Goal: Transaction & Acquisition: Purchase product/service

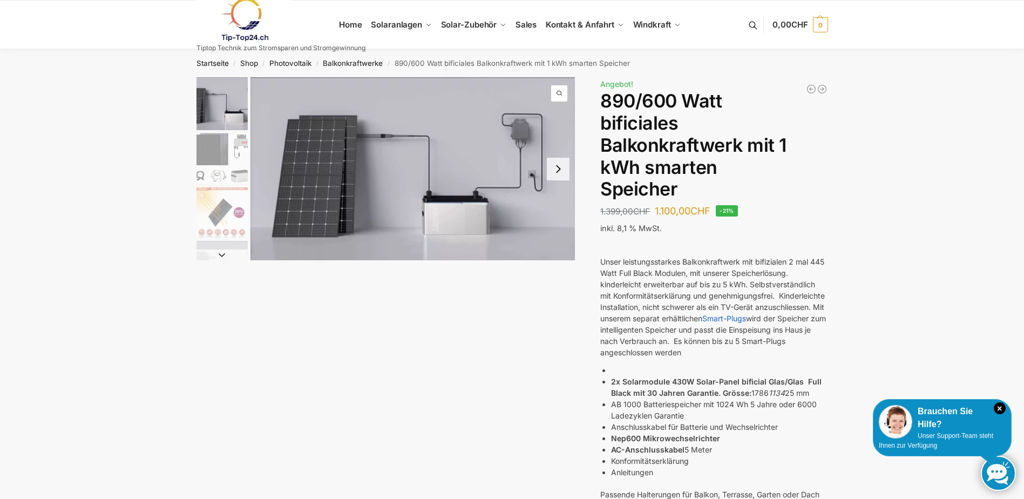
click at [562, 167] on button "Next slide" at bounding box center [558, 169] width 23 height 23
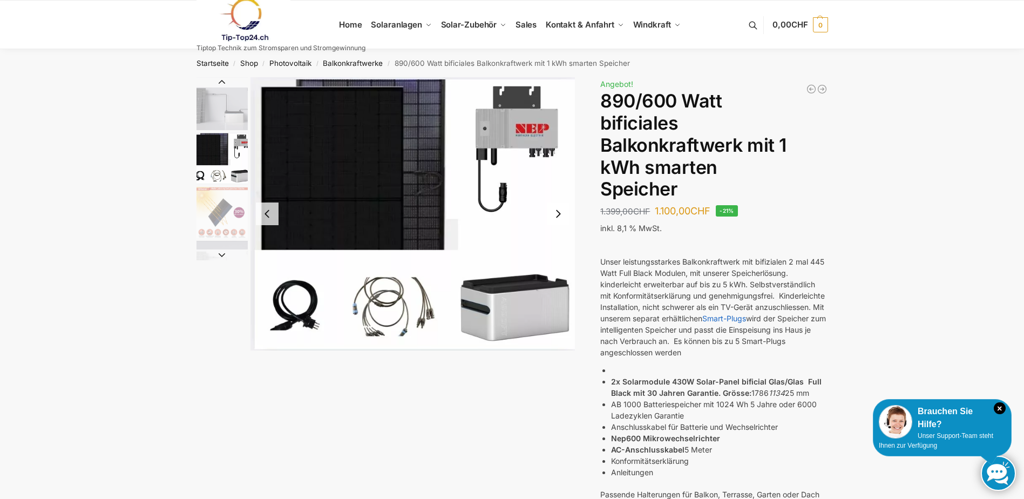
click at [561, 211] on button "Next slide" at bounding box center [558, 213] width 23 height 23
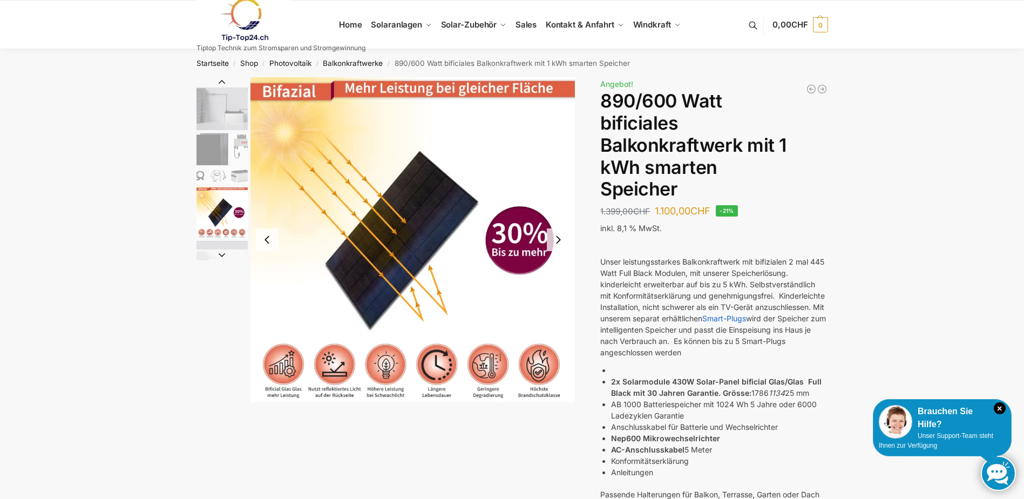
click at [560, 238] on button "Next slide" at bounding box center [558, 239] width 23 height 23
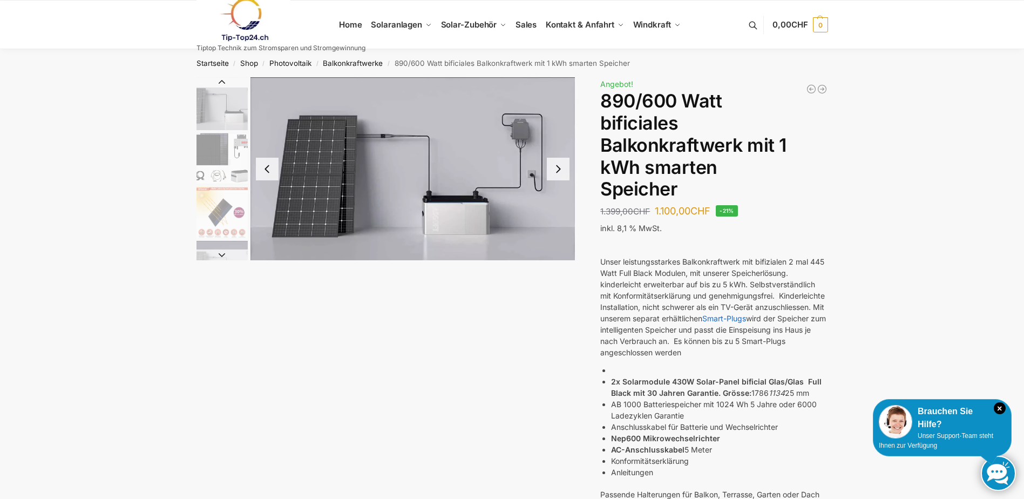
click at [563, 174] on button "Next slide" at bounding box center [558, 169] width 23 height 23
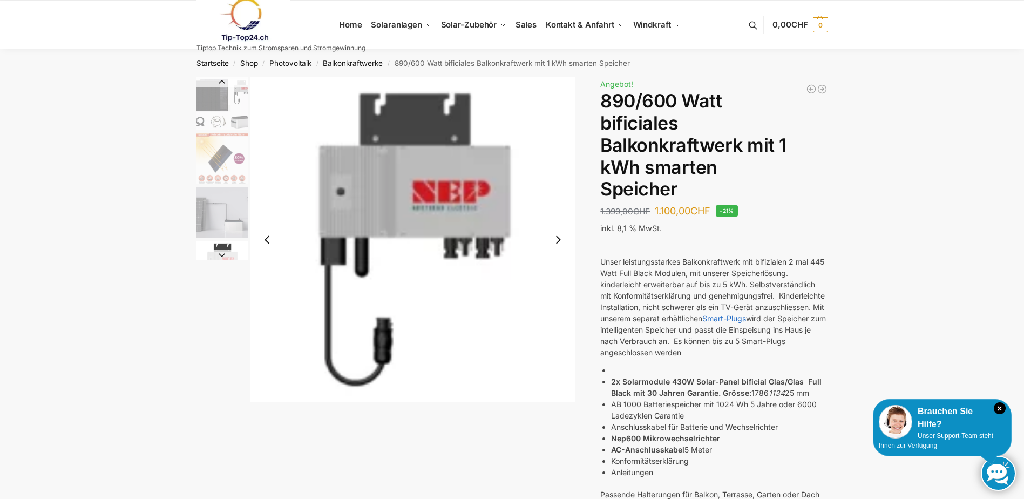
click at [231, 256] on button "Next slide" at bounding box center [222, 254] width 51 height 11
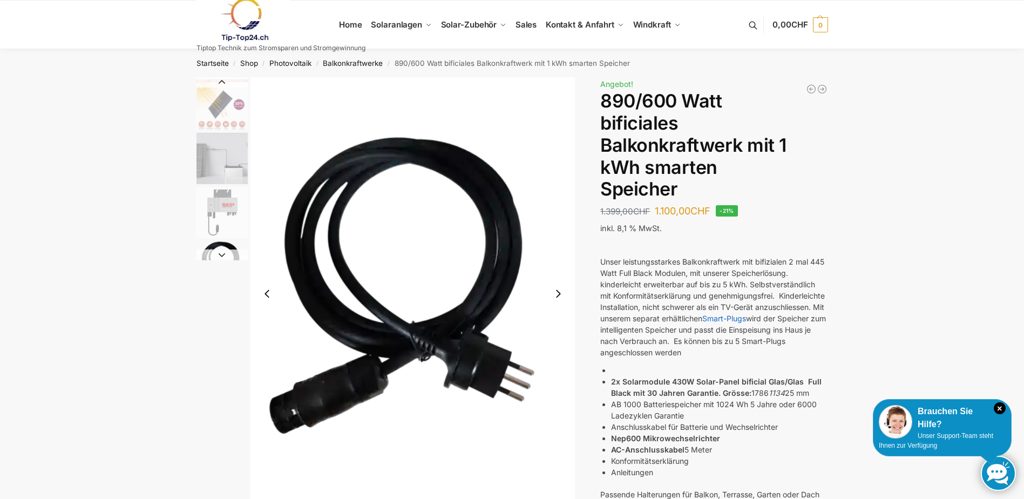
click at [226, 204] on img "5 / 7" at bounding box center [222, 212] width 51 height 51
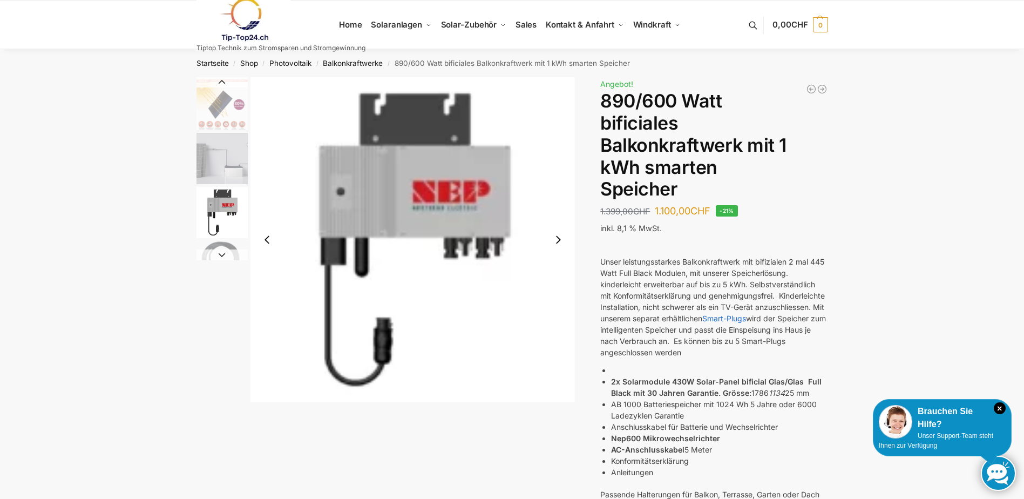
click at [215, 248] on img "6 / 7" at bounding box center [222, 266] width 51 height 51
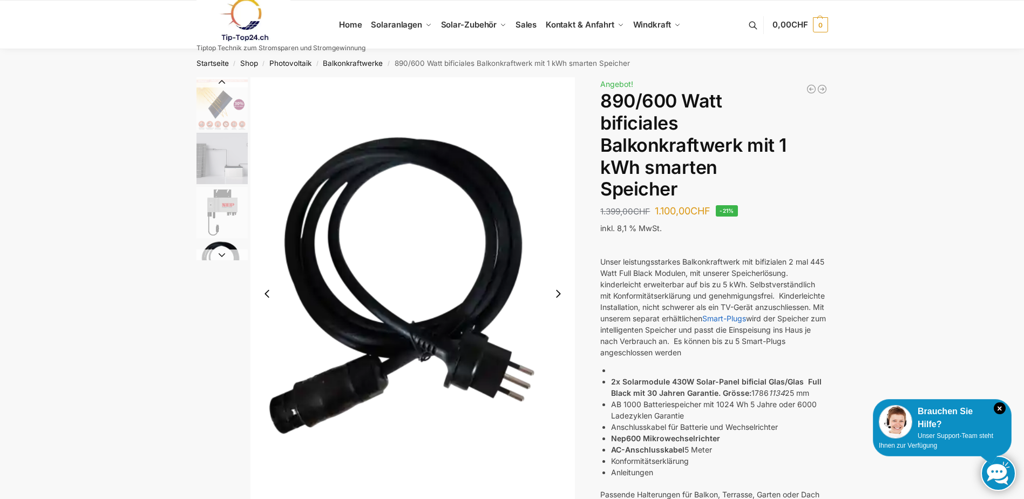
click at [208, 146] on img "4 / 7" at bounding box center [222, 158] width 51 height 51
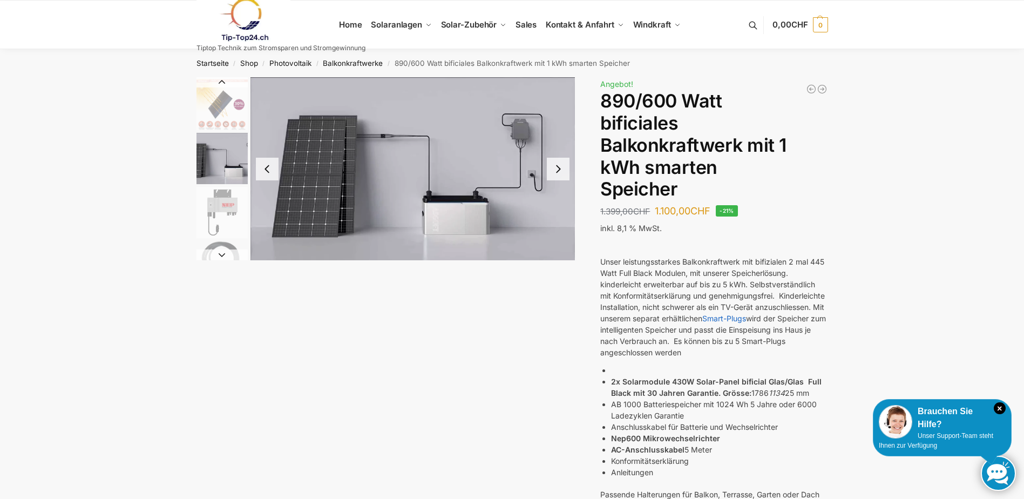
click at [559, 171] on button "Next slide" at bounding box center [558, 169] width 23 height 23
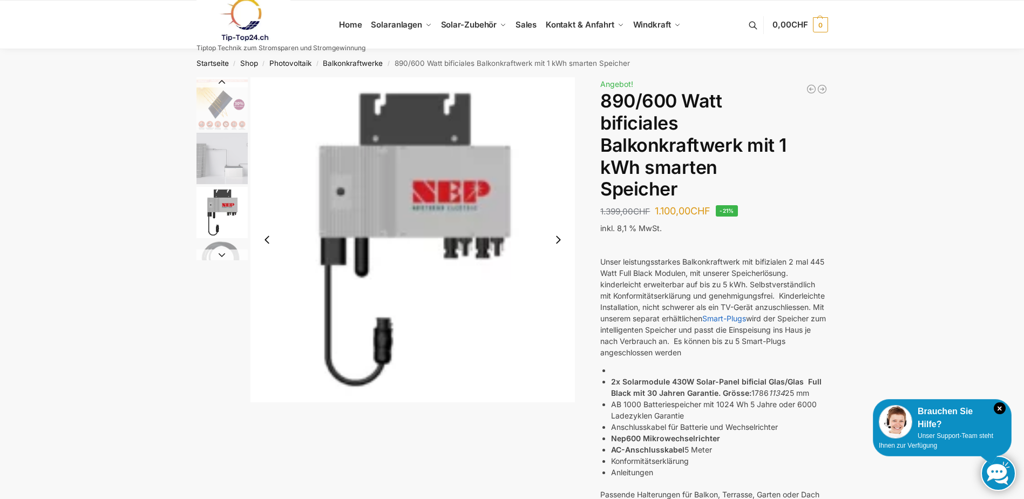
click at [559, 234] on button "Next slide" at bounding box center [558, 239] width 23 height 23
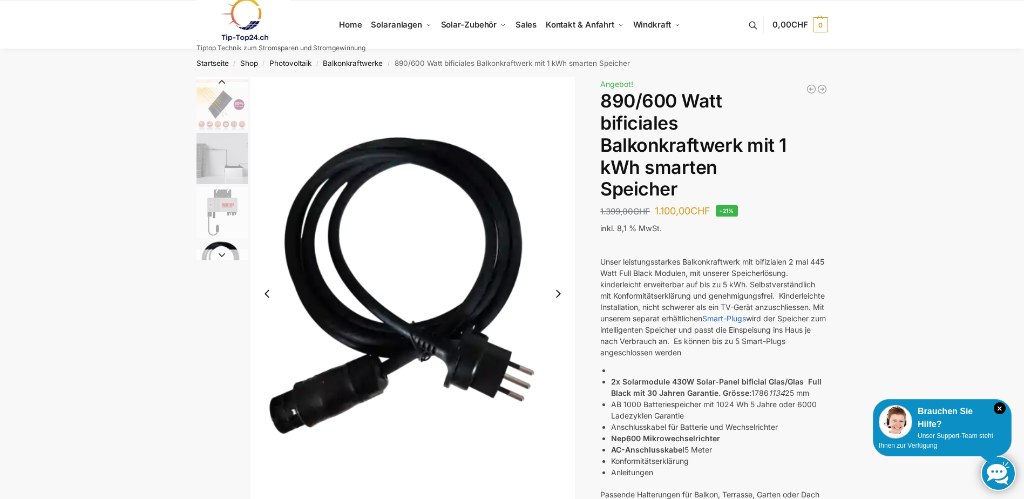
click at [559, 292] on button "Next slide" at bounding box center [558, 293] width 23 height 23
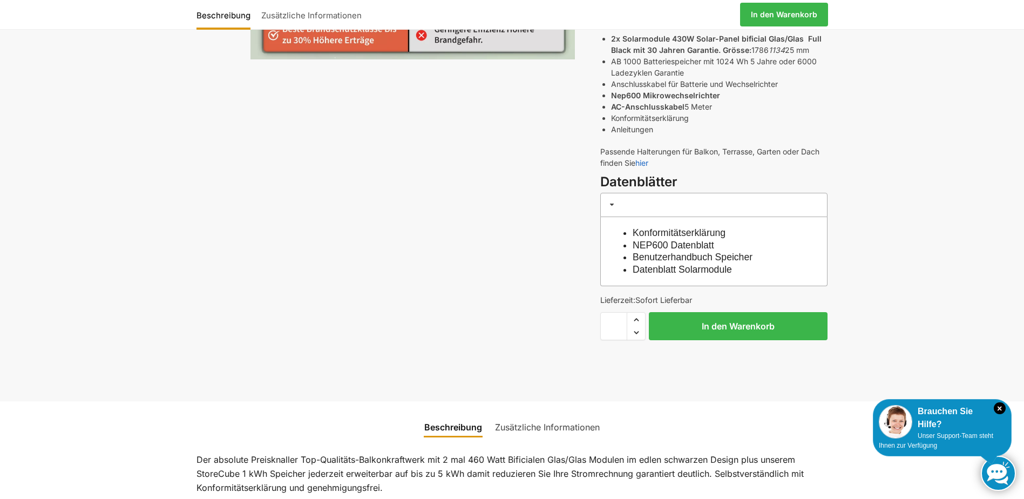
scroll to position [324, 0]
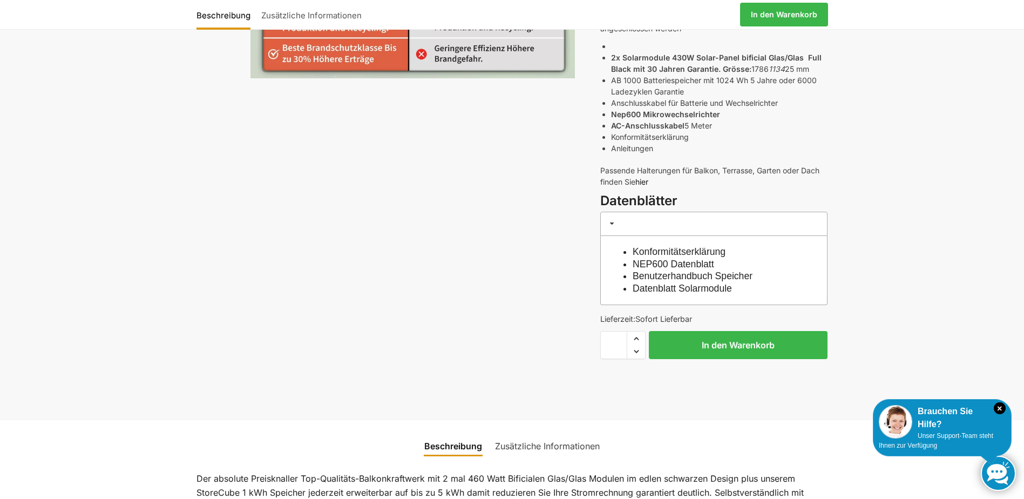
click at [641, 180] on link "hier" at bounding box center [642, 181] width 13 height 9
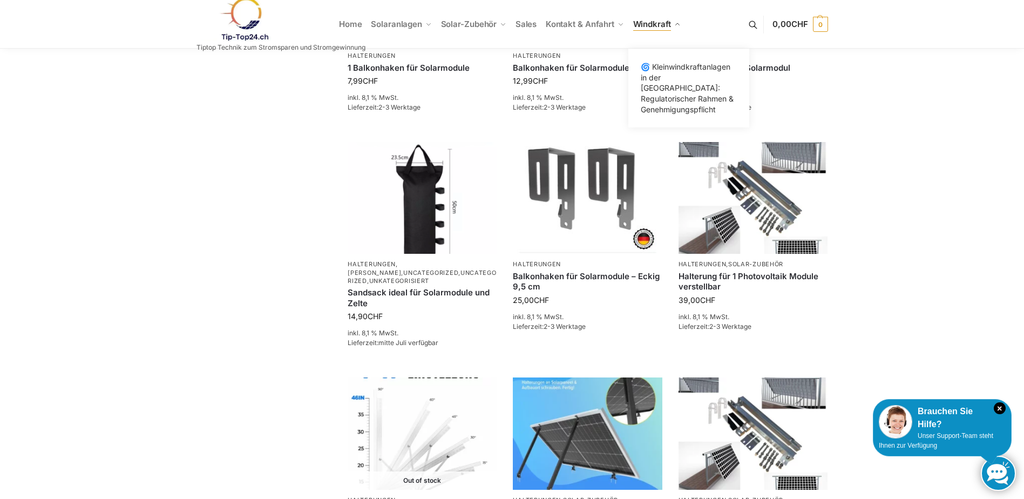
scroll to position [432, 0]
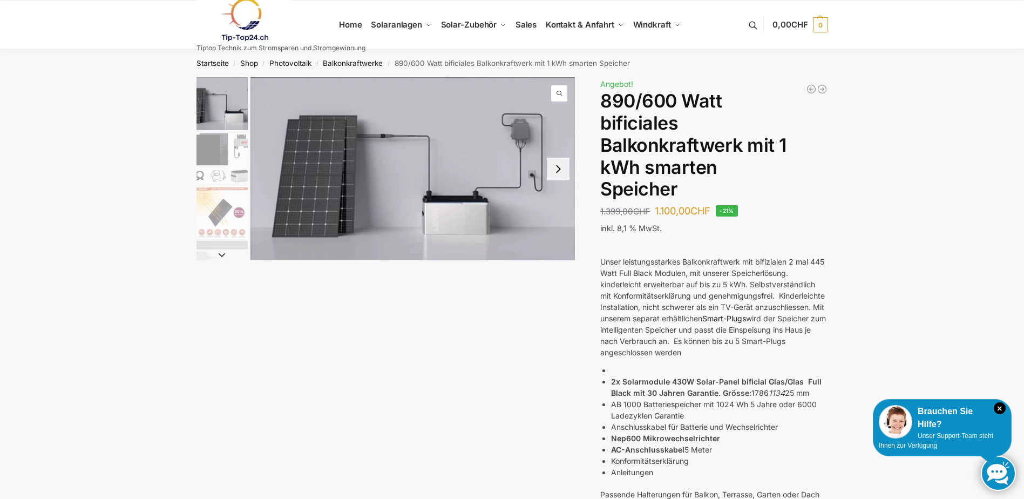
click at [746, 316] on link "Smart-Plugs" at bounding box center [724, 318] width 44 height 9
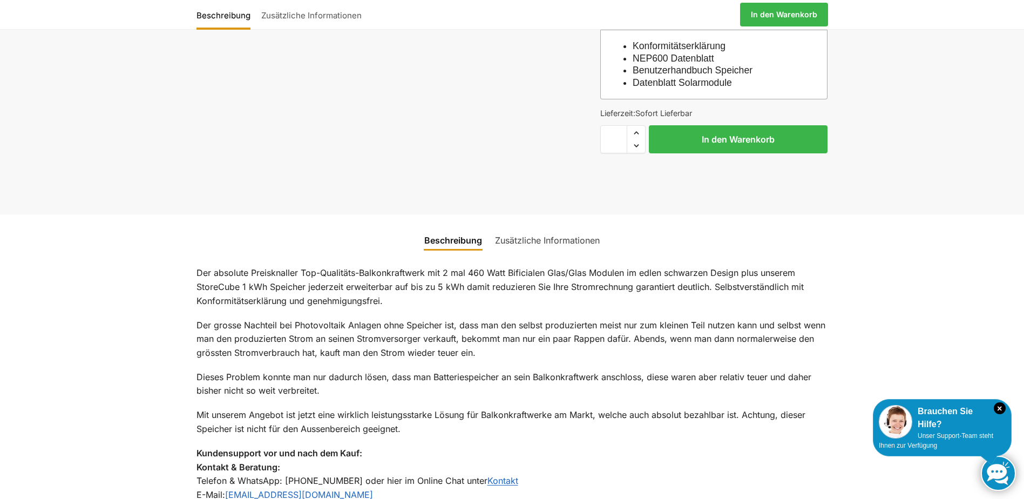
scroll to position [540, 0]
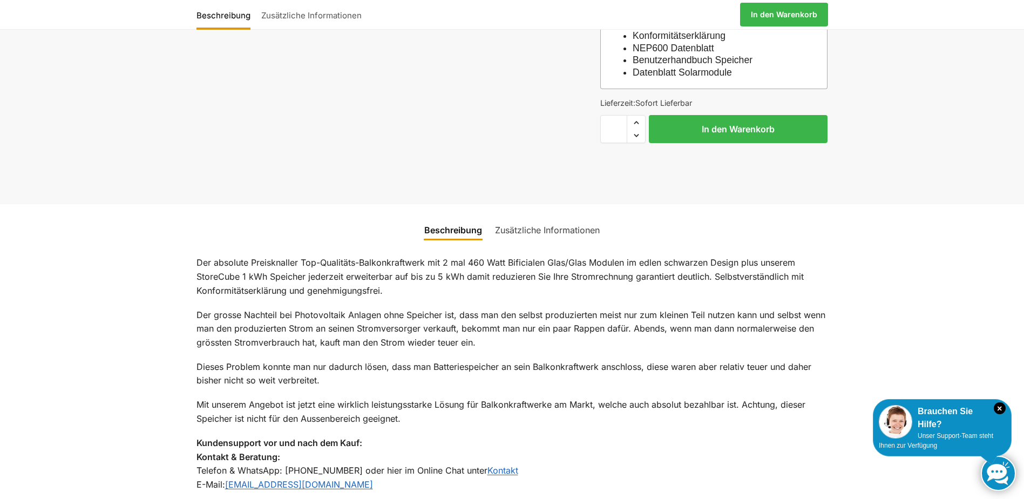
click at [525, 225] on link "Zusätzliche Informationen" at bounding box center [548, 230] width 118 height 26
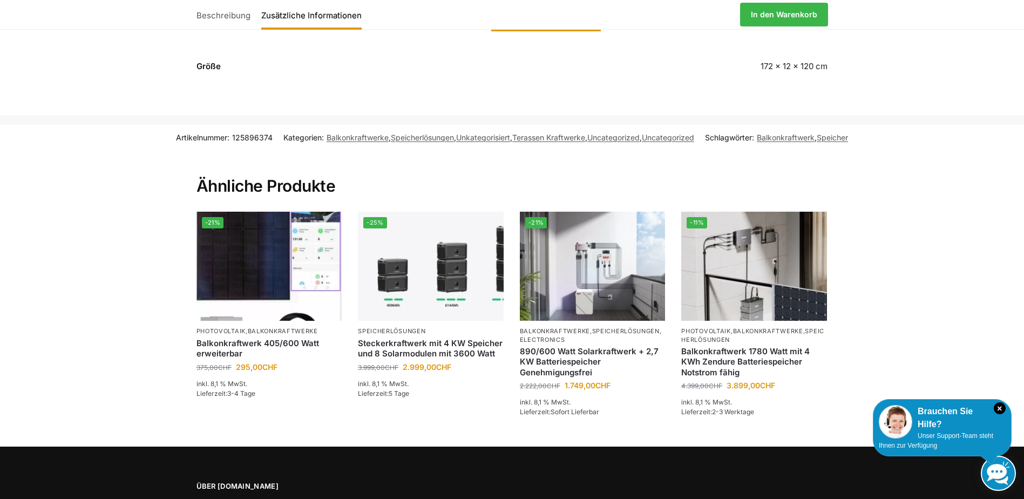
scroll to position [756, 0]
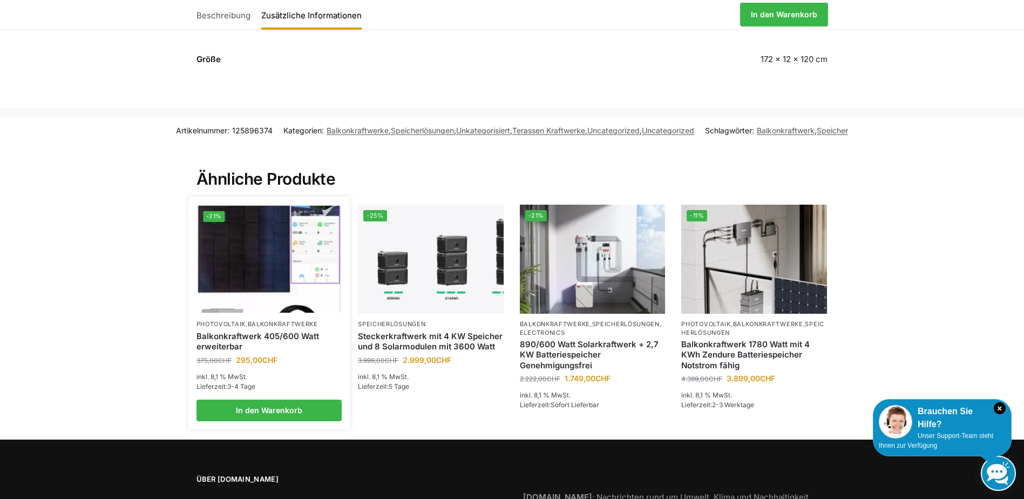
click at [245, 339] on link "Balkonkraftwerk 405/600 Watt erweiterbar" at bounding box center [270, 341] width 146 height 21
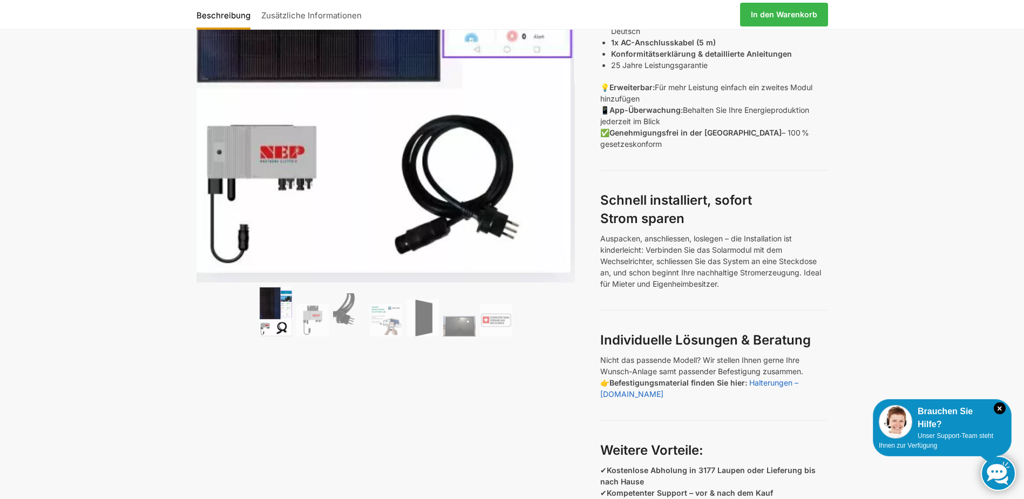
scroll to position [378, 0]
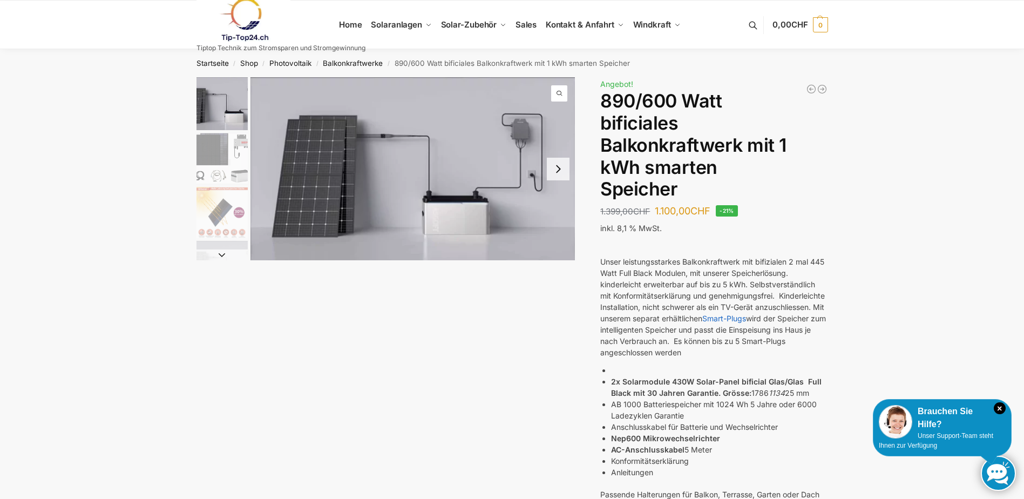
click at [221, 146] on img "2 / 7" at bounding box center [222, 158] width 51 height 51
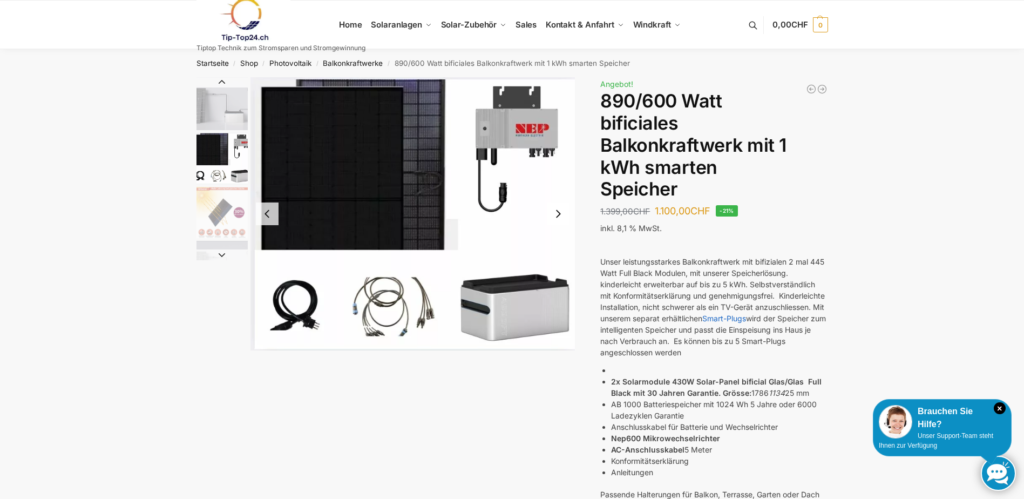
click at [222, 212] on img "3 / 7" at bounding box center [222, 212] width 51 height 51
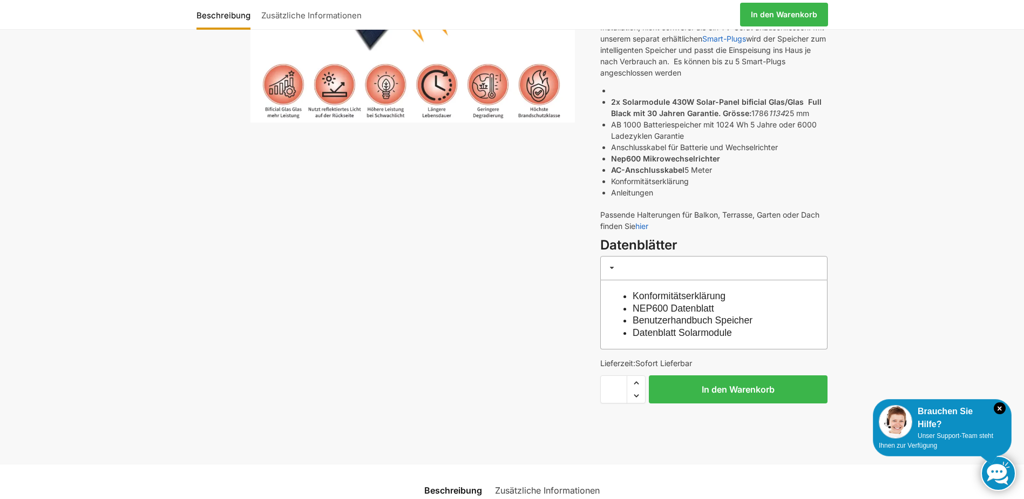
scroll to position [378, 0]
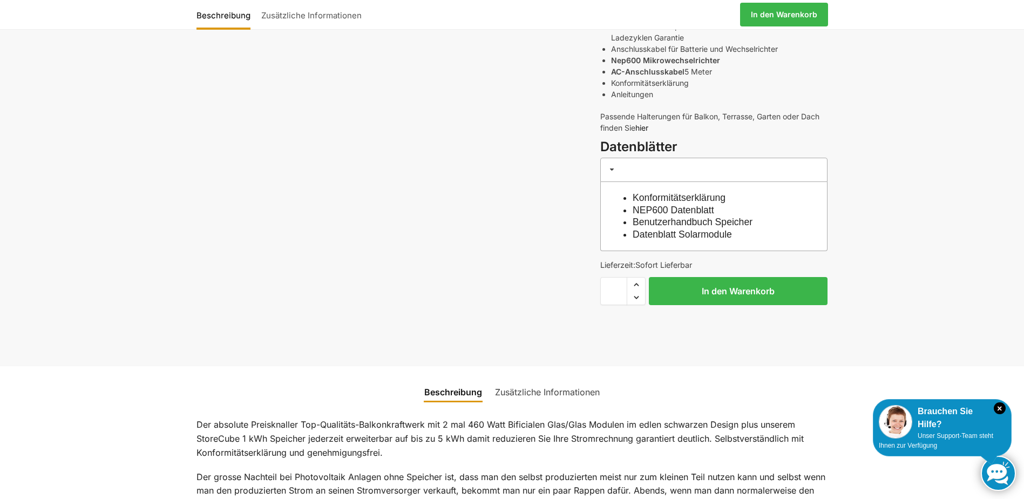
click at [645, 126] on link "hier" at bounding box center [642, 127] width 13 height 9
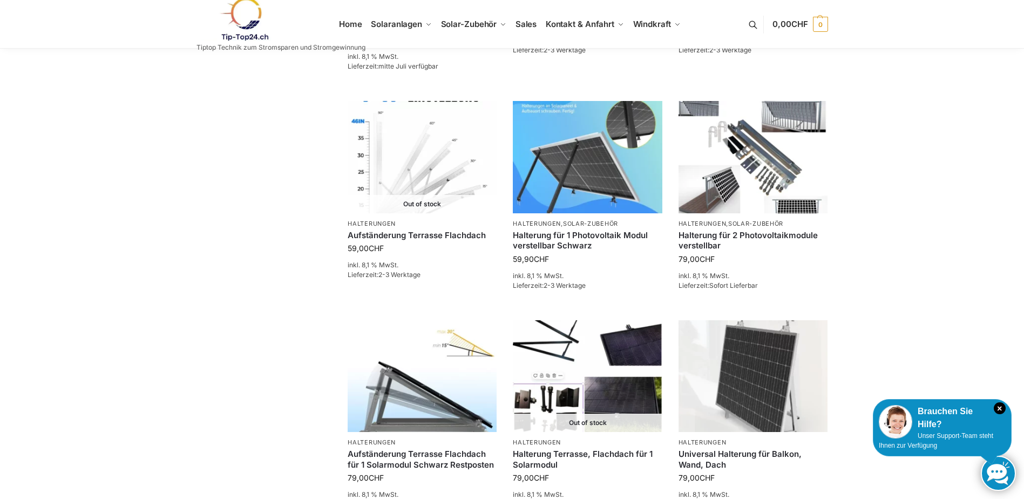
scroll to position [810, 0]
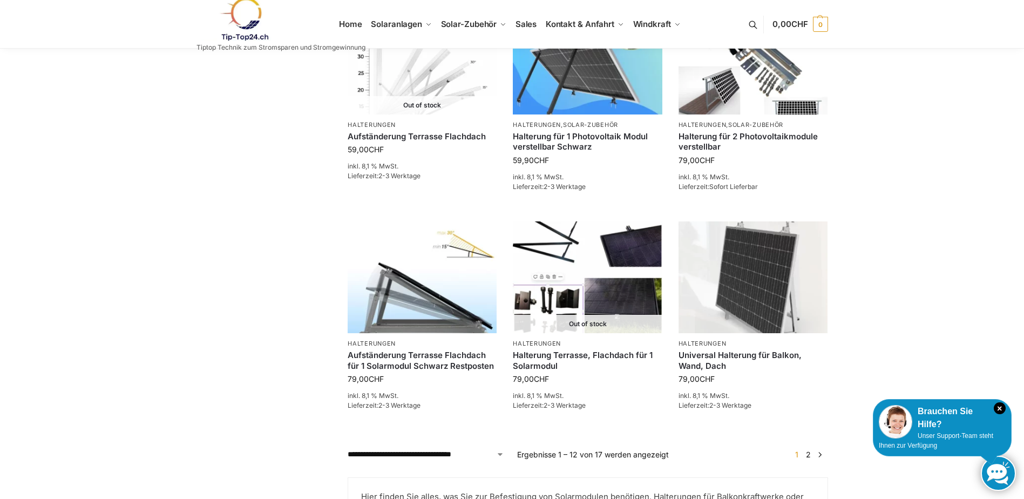
click at [807, 455] on link "2" at bounding box center [808, 454] width 10 height 9
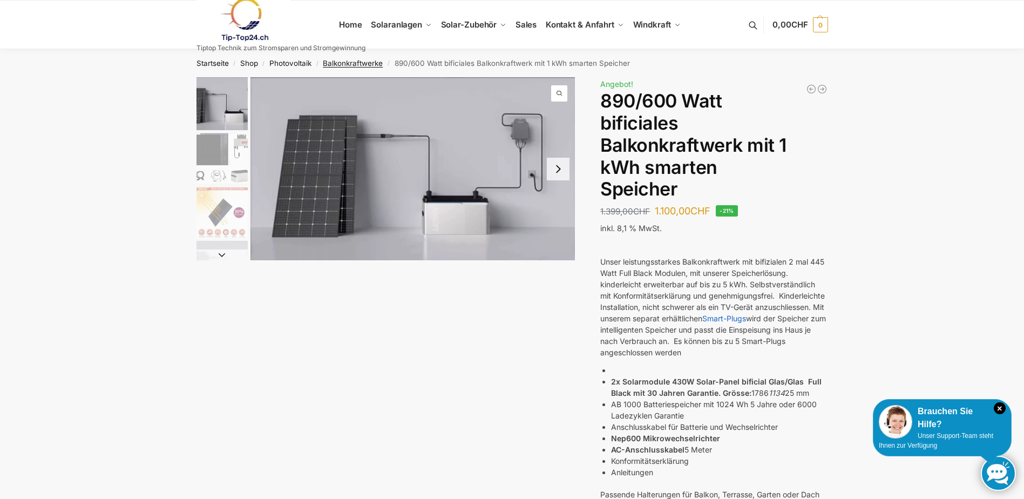
click at [367, 64] on link "Balkonkraftwerke" at bounding box center [353, 63] width 60 height 9
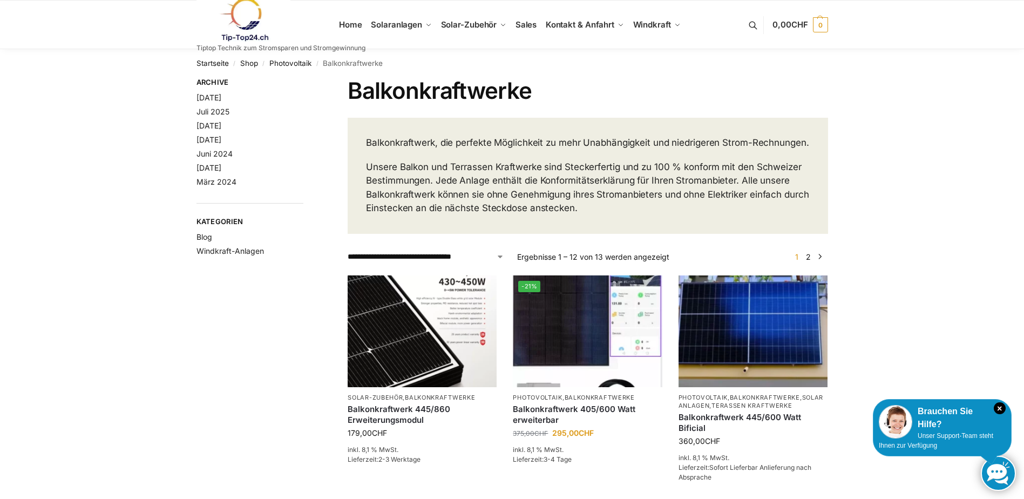
click at [807, 261] on link "2" at bounding box center [808, 256] width 10 height 9
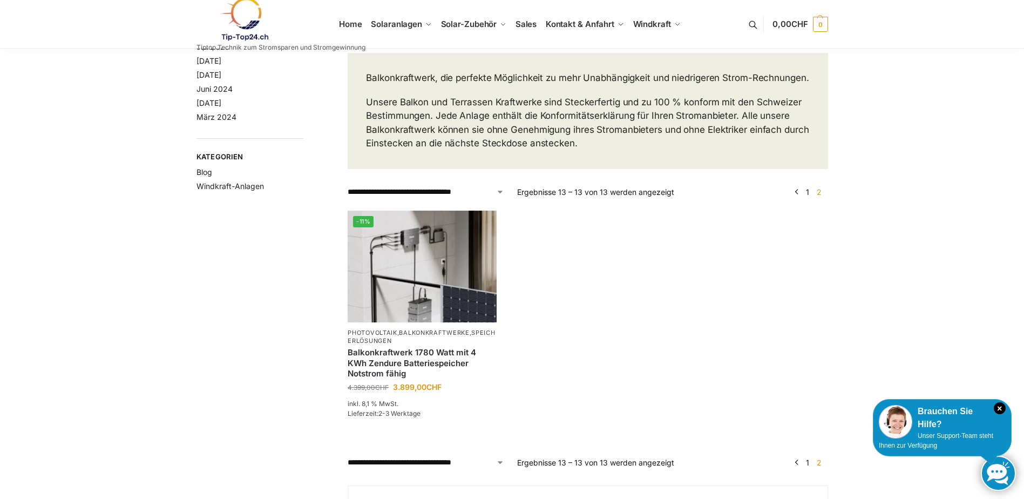
scroll to position [54, 0]
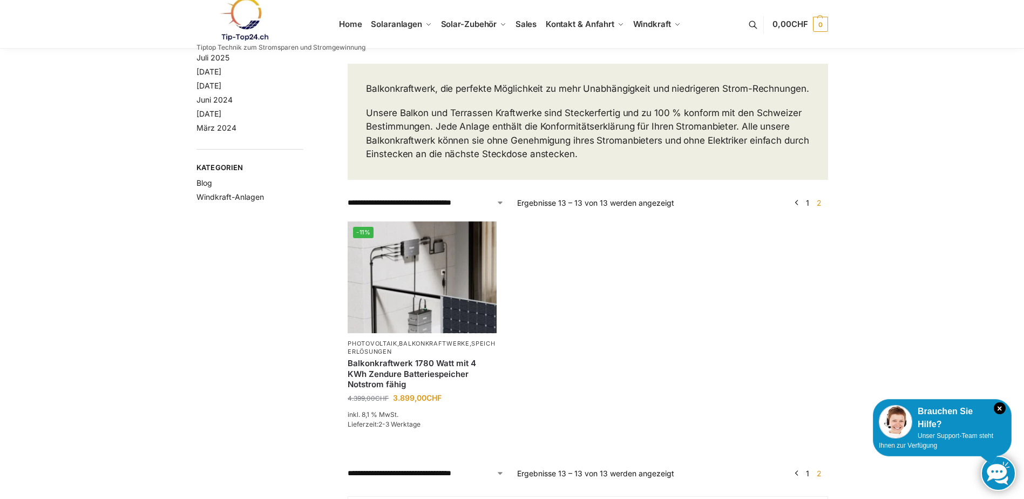
click at [808, 207] on link "1" at bounding box center [807, 202] width 9 height 9
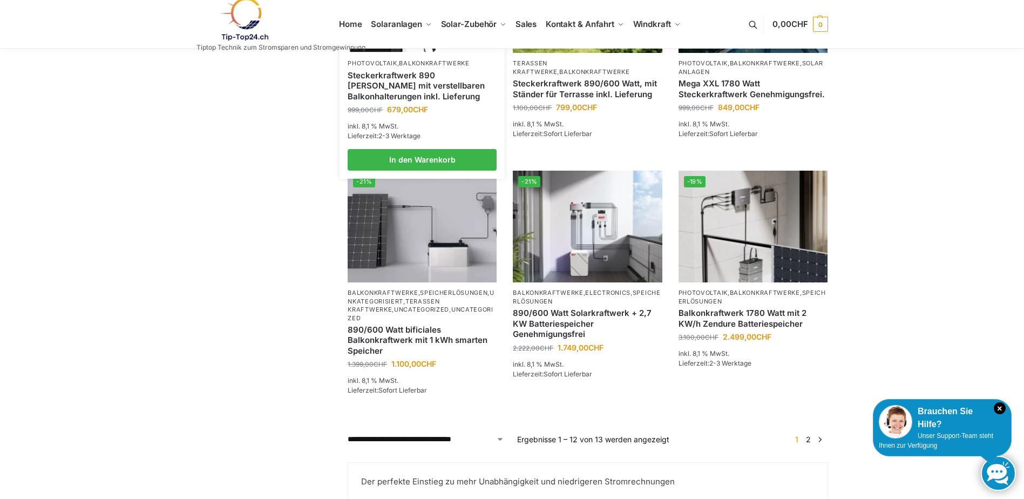
scroll to position [810, 0]
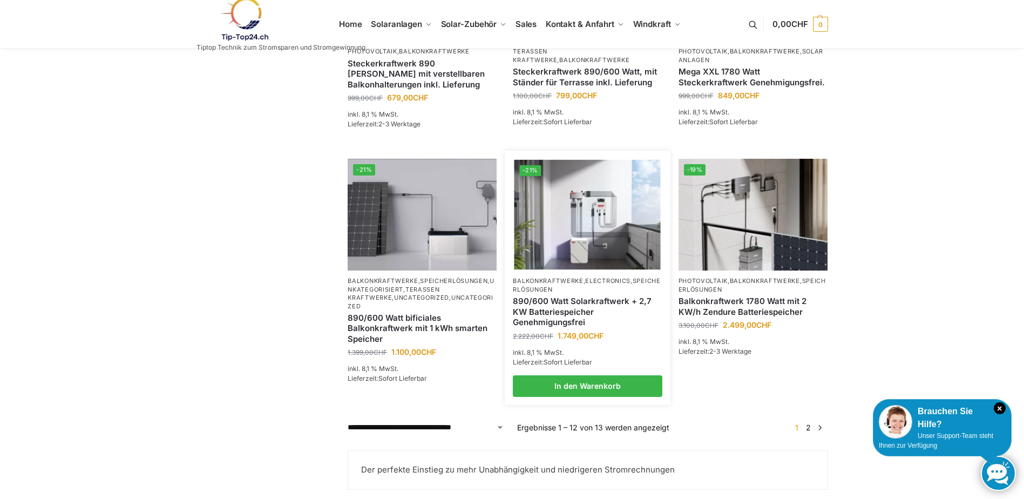
click at [570, 310] on link "890/600 Watt Solarkraftwerk + 2,7 KW Batteriespeicher Genehmigungsfrei" at bounding box center [587, 312] width 149 height 32
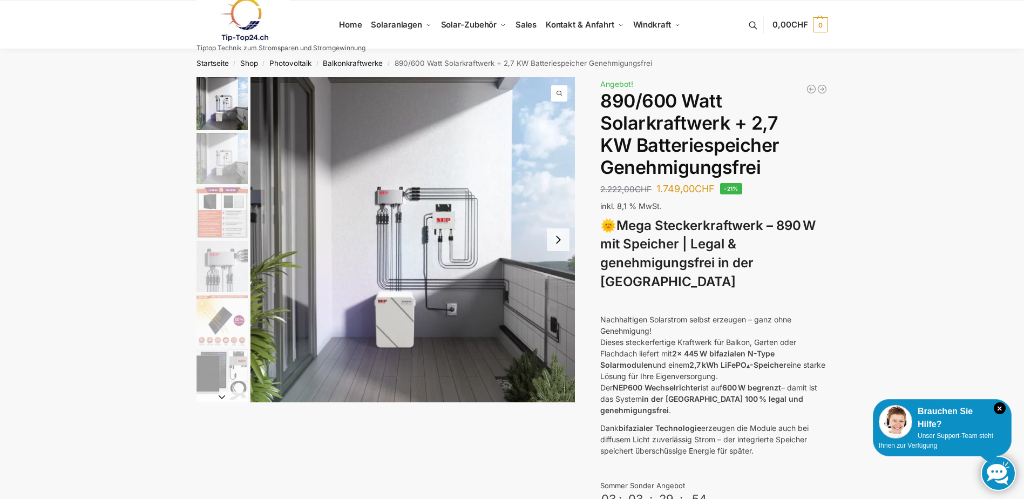
click at [216, 159] on img "2 / 12" at bounding box center [222, 158] width 51 height 51
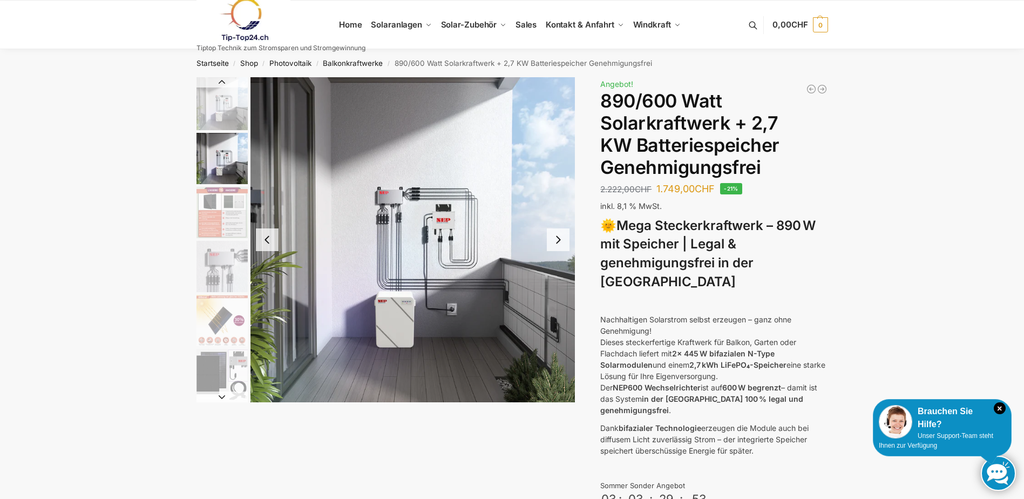
click at [223, 211] on img "3 / 12" at bounding box center [222, 212] width 51 height 51
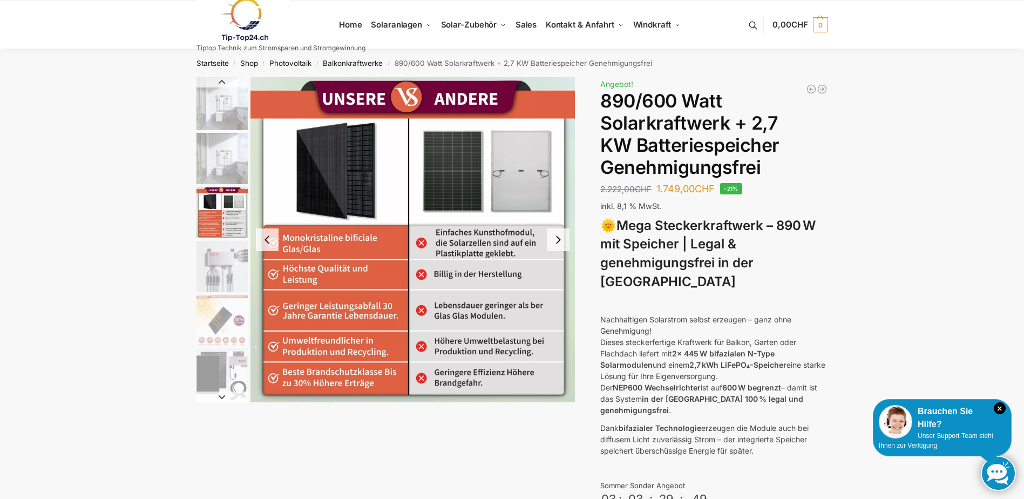
click at [220, 266] on img "4 / 12" at bounding box center [222, 266] width 51 height 51
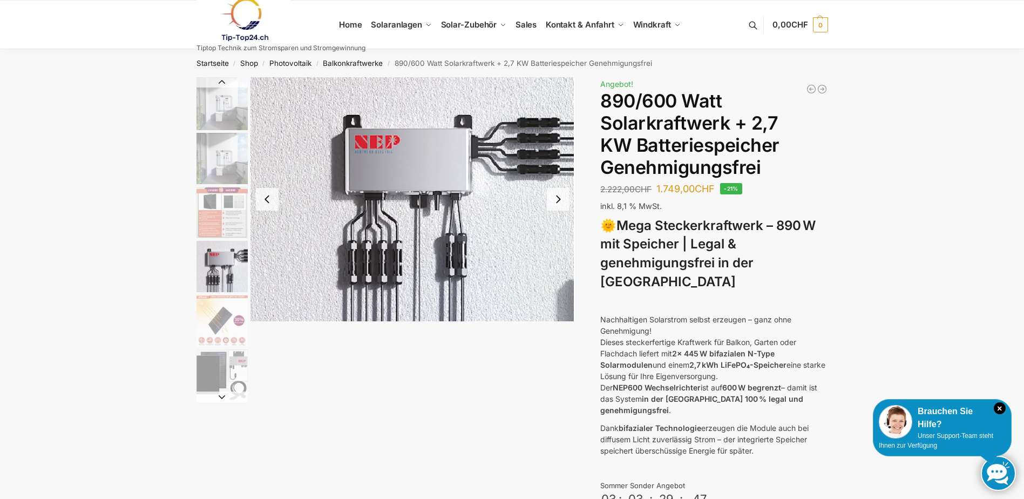
click at [228, 330] on img "5 / 12" at bounding box center [222, 320] width 51 height 51
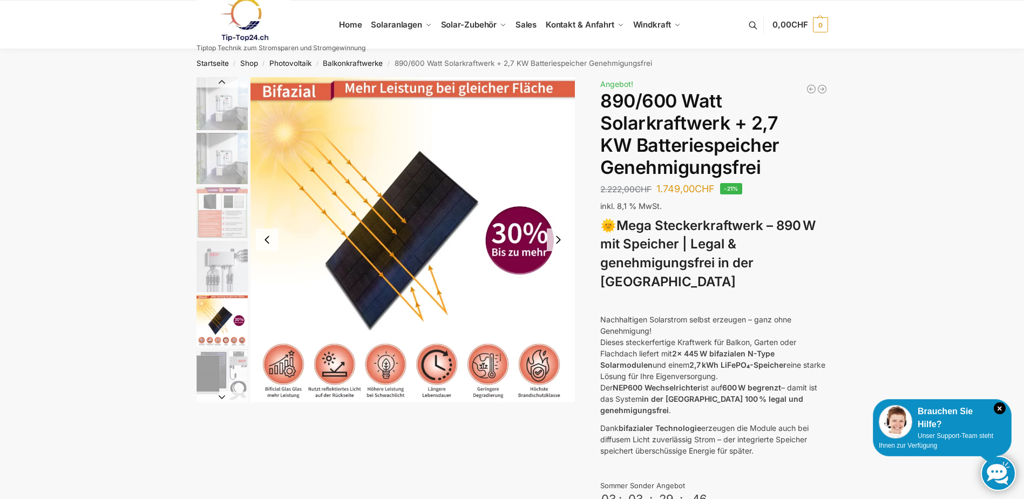
click at [219, 354] on img "6 / 12" at bounding box center [222, 374] width 51 height 51
click at [207, 364] on img "6 / 12" at bounding box center [222, 374] width 51 height 51
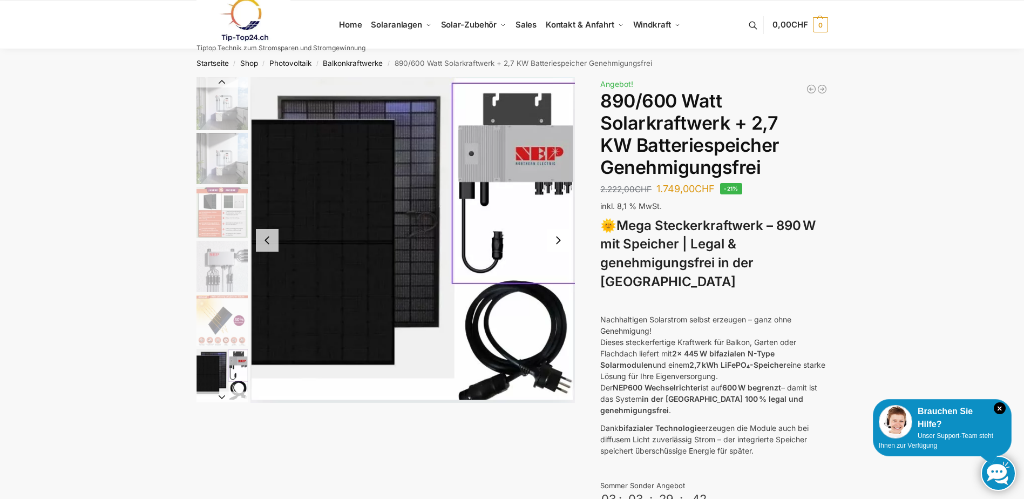
click at [226, 396] on button "Next slide" at bounding box center [222, 396] width 51 height 11
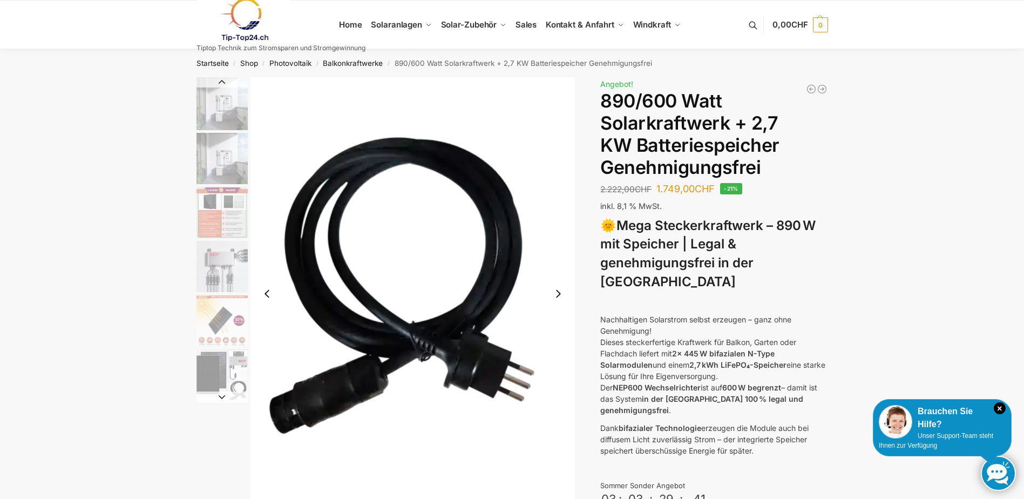
click at [222, 396] on button "Next slide" at bounding box center [222, 396] width 51 height 11
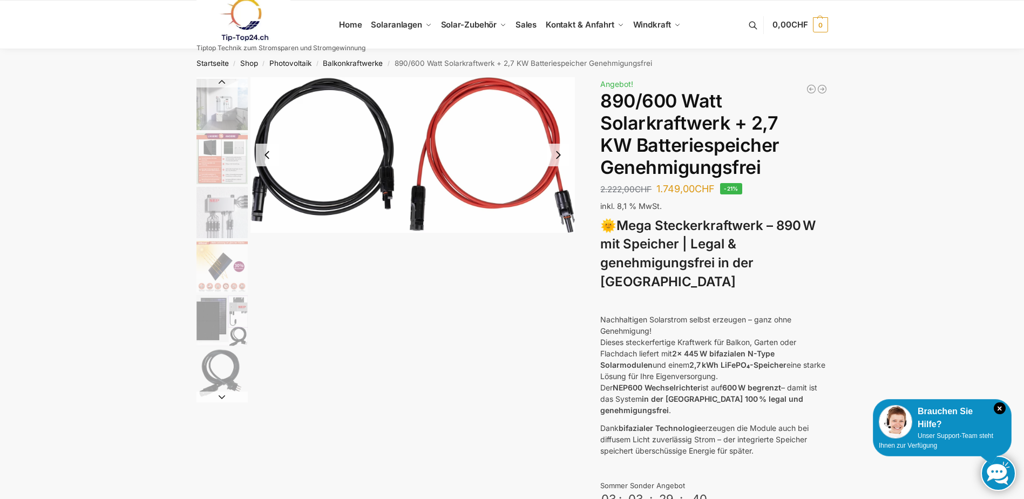
click at [221, 363] on img "7 / 12" at bounding box center [222, 374] width 51 height 51
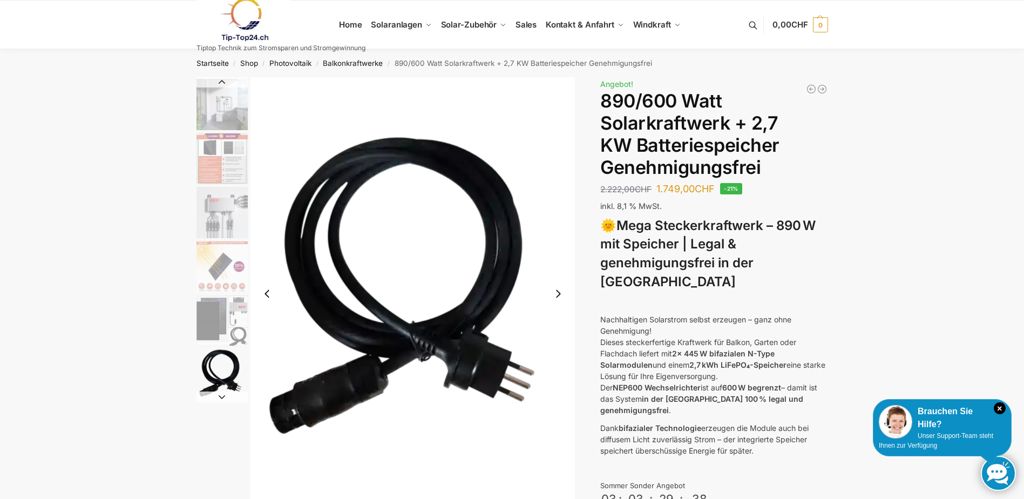
click at [228, 396] on button "Next slide" at bounding box center [222, 396] width 51 height 11
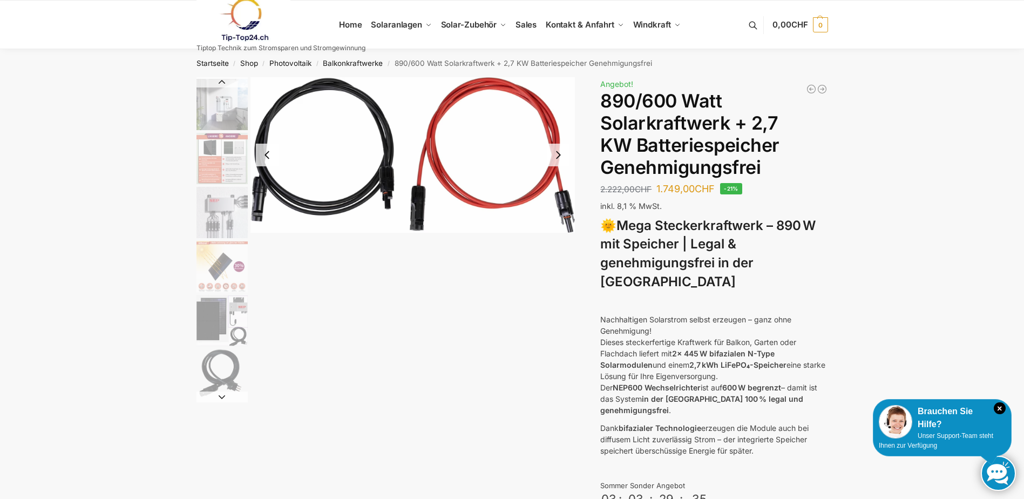
click at [221, 84] on button "Previous slide" at bounding box center [222, 82] width 51 height 11
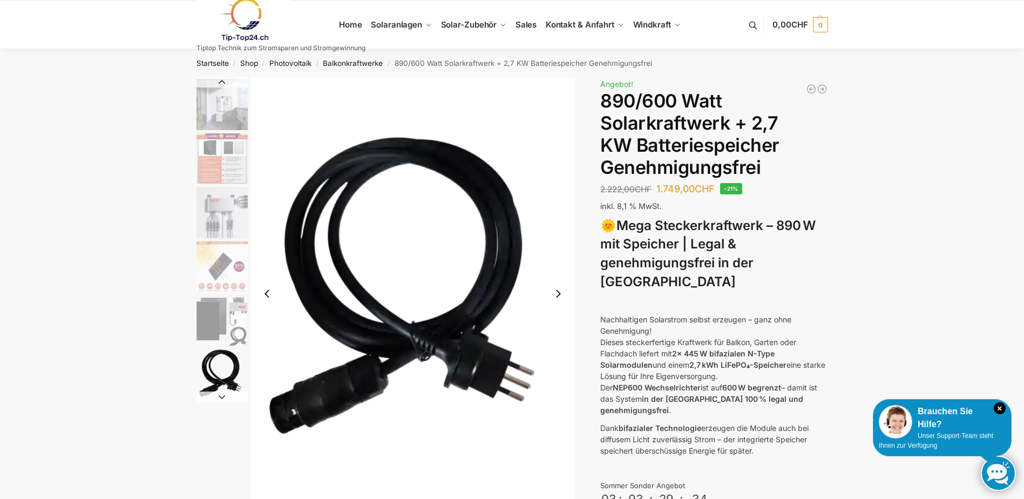
click at [221, 84] on button "Previous slide" at bounding box center [222, 82] width 51 height 11
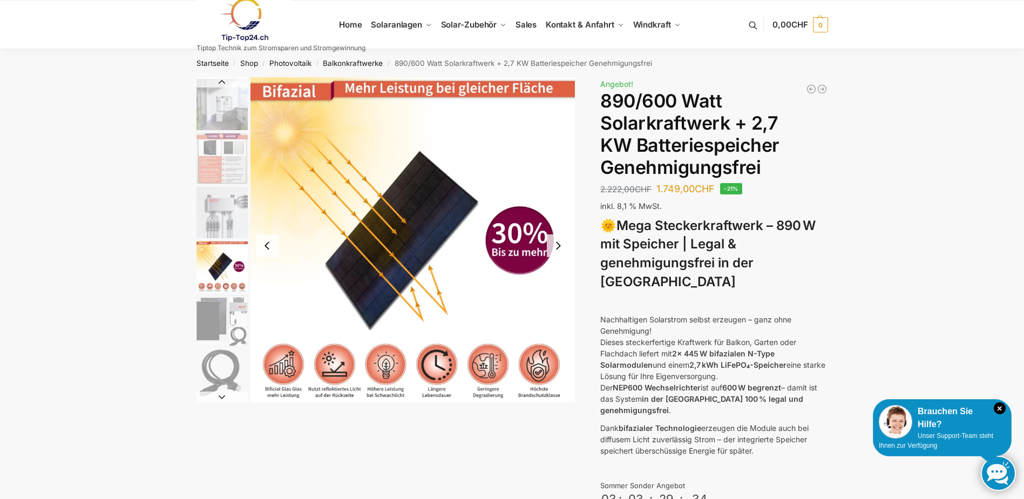
click at [221, 84] on button "Previous slide" at bounding box center [222, 82] width 51 height 11
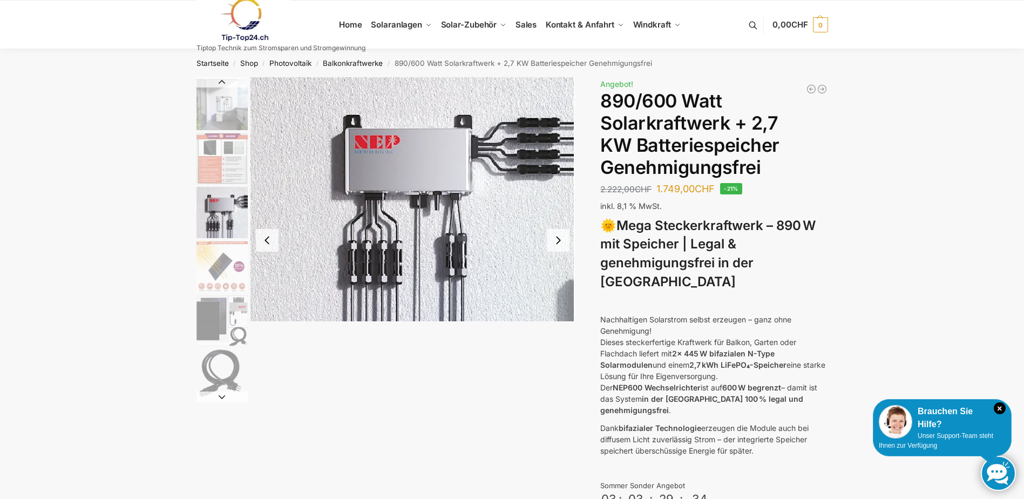
click at [221, 84] on button "Previous slide" at bounding box center [222, 82] width 51 height 11
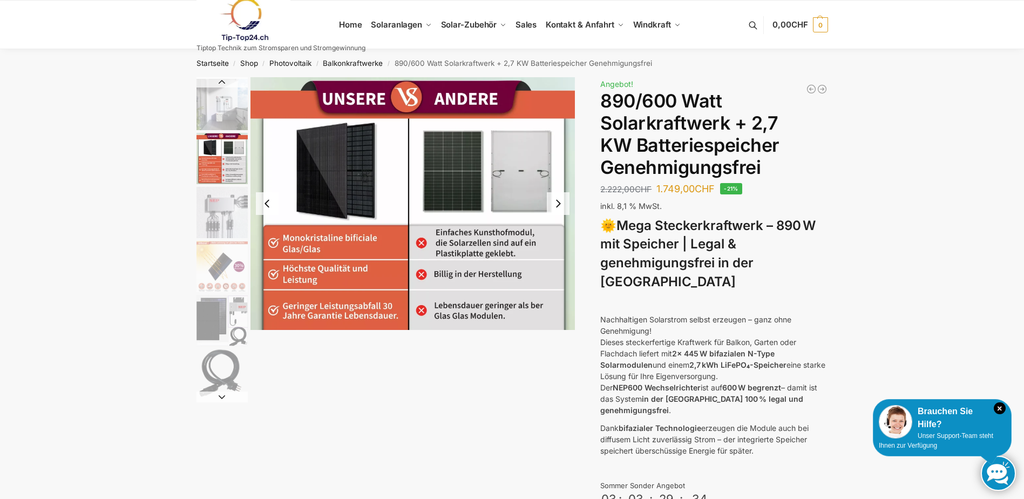
click at [221, 84] on button "Previous slide" at bounding box center [222, 82] width 51 height 11
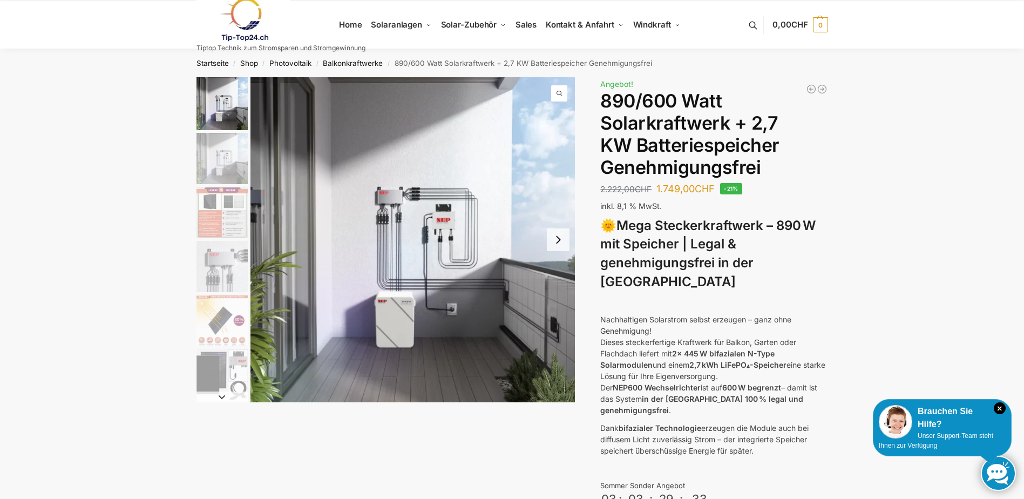
click at [221, 84] on img "1 / 12" at bounding box center [222, 103] width 51 height 53
click at [559, 241] on button "Next slide" at bounding box center [558, 239] width 23 height 23
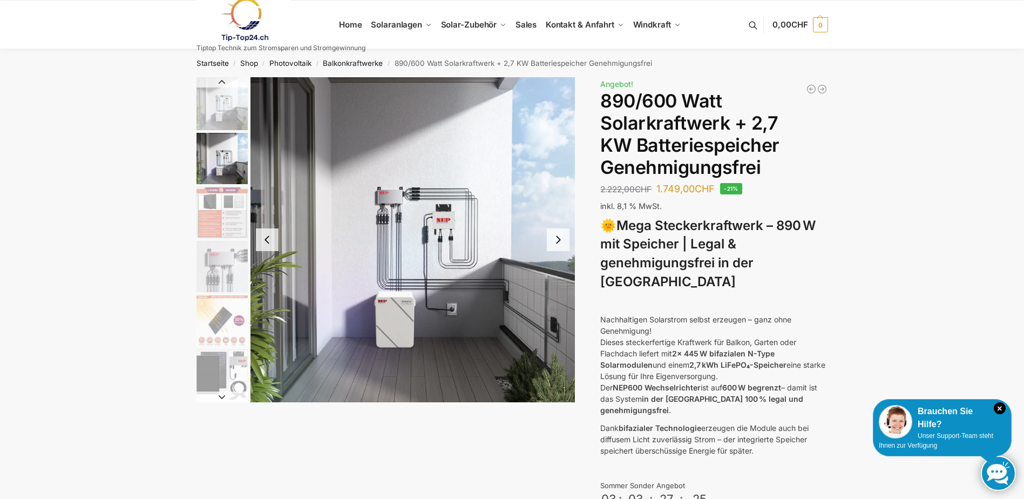
click at [559, 241] on button "Next slide" at bounding box center [558, 239] width 23 height 23
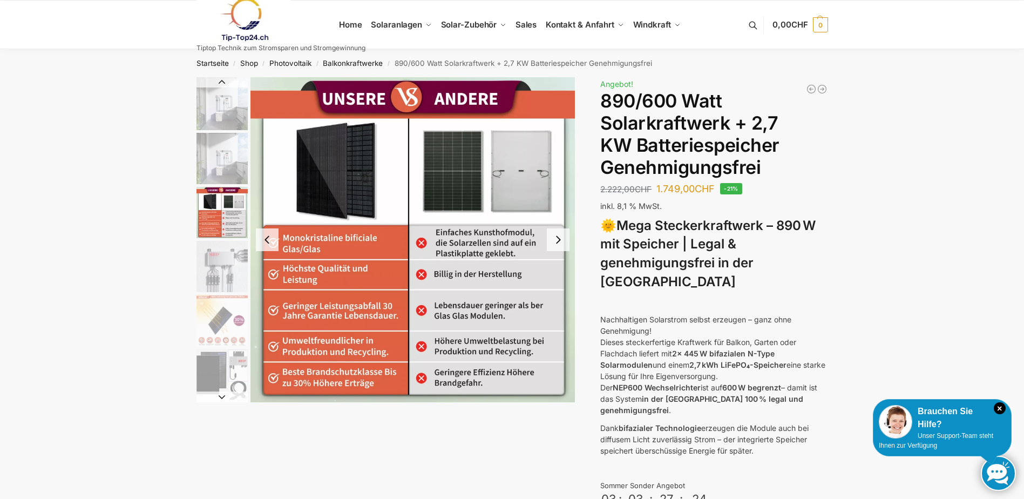
click at [272, 241] on button "Previous slide" at bounding box center [267, 239] width 23 height 23
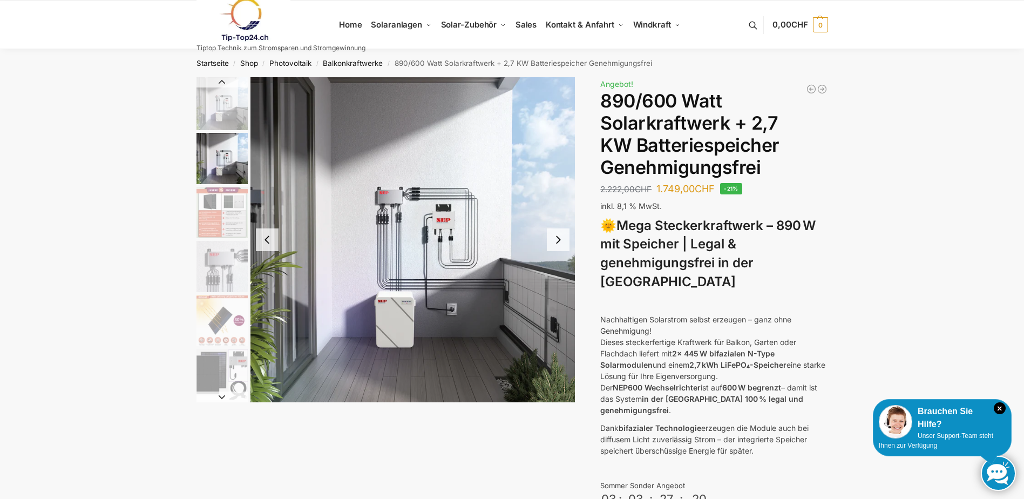
click at [559, 239] on button "Next slide" at bounding box center [558, 239] width 23 height 23
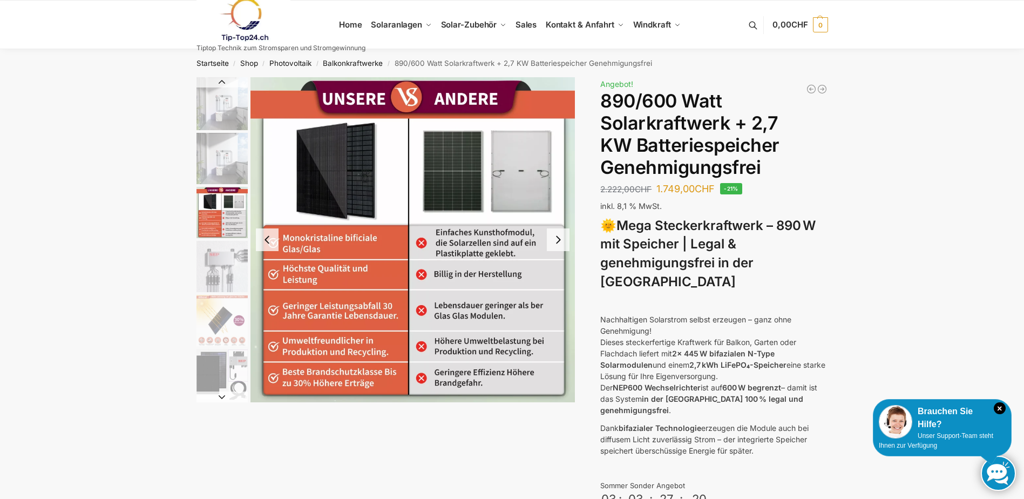
click at [559, 239] on button "Next slide" at bounding box center [558, 239] width 23 height 23
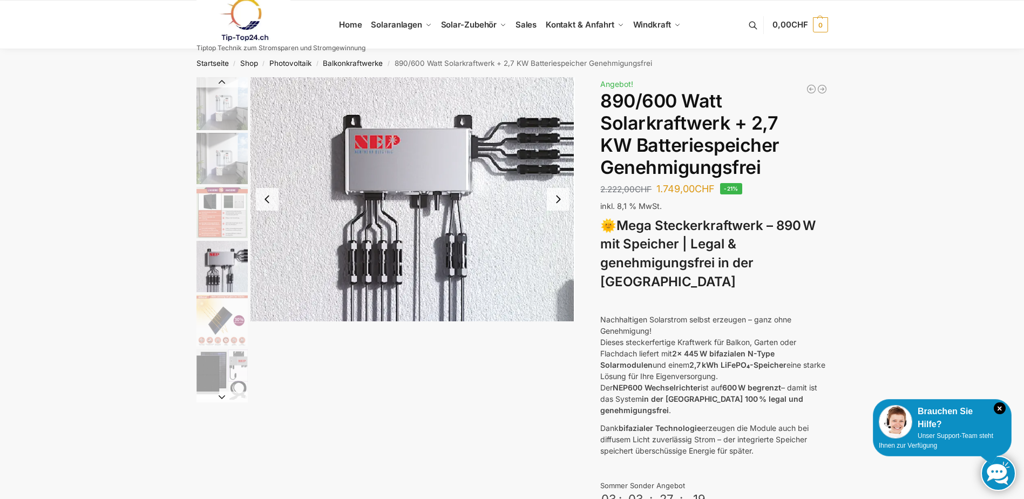
click at [559, 239] on img "4 / 12" at bounding box center [413, 199] width 325 height 244
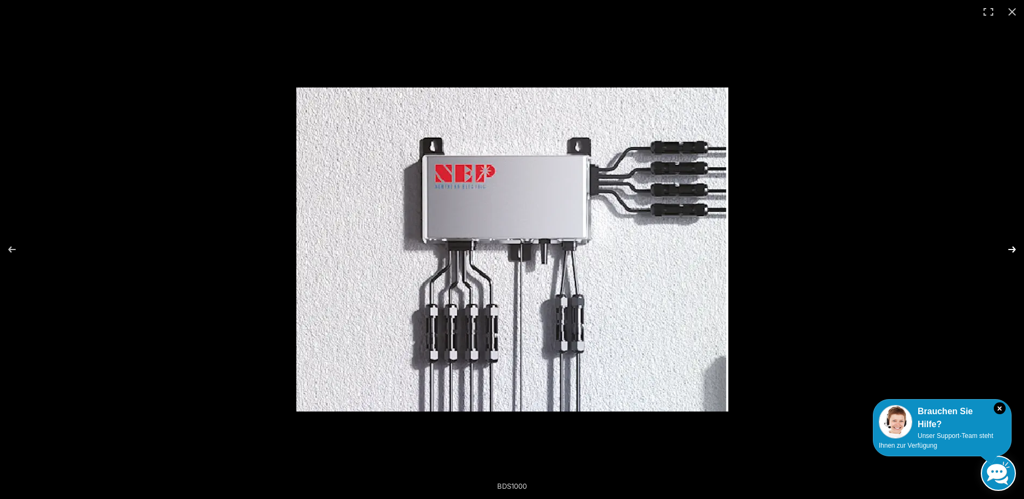
click at [1014, 247] on button "Next (arrow right)" at bounding box center [1005, 249] width 38 height 54
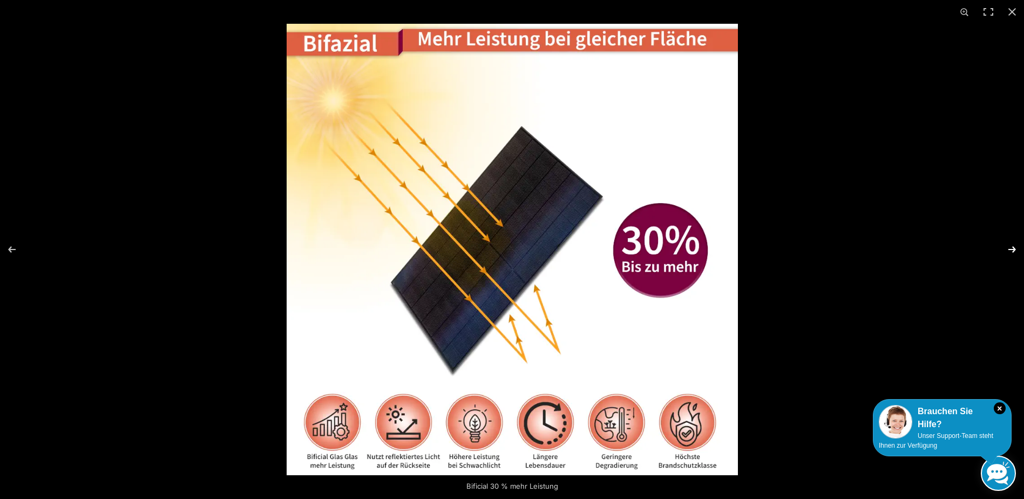
click at [1014, 247] on button "Next (arrow right)" at bounding box center [1005, 249] width 38 height 54
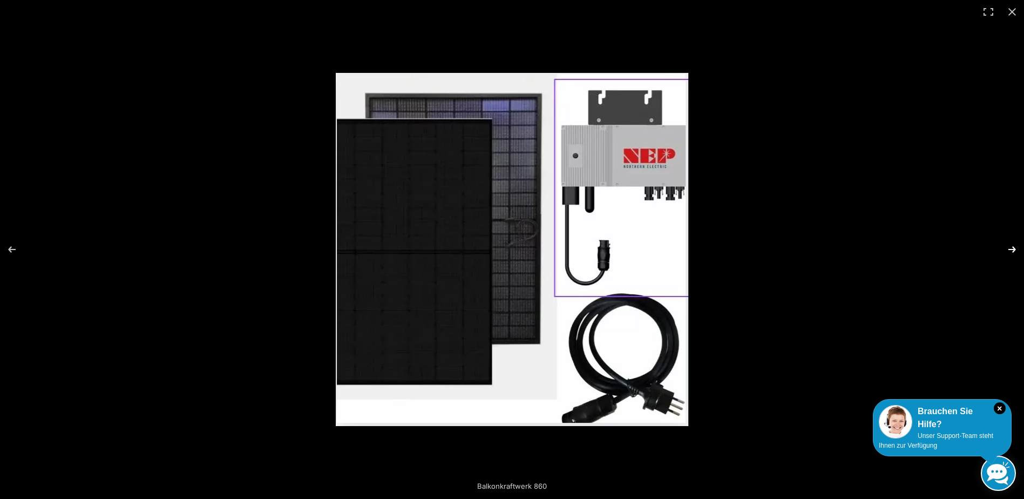
click at [1014, 247] on button "Next (arrow right)" at bounding box center [1005, 249] width 38 height 54
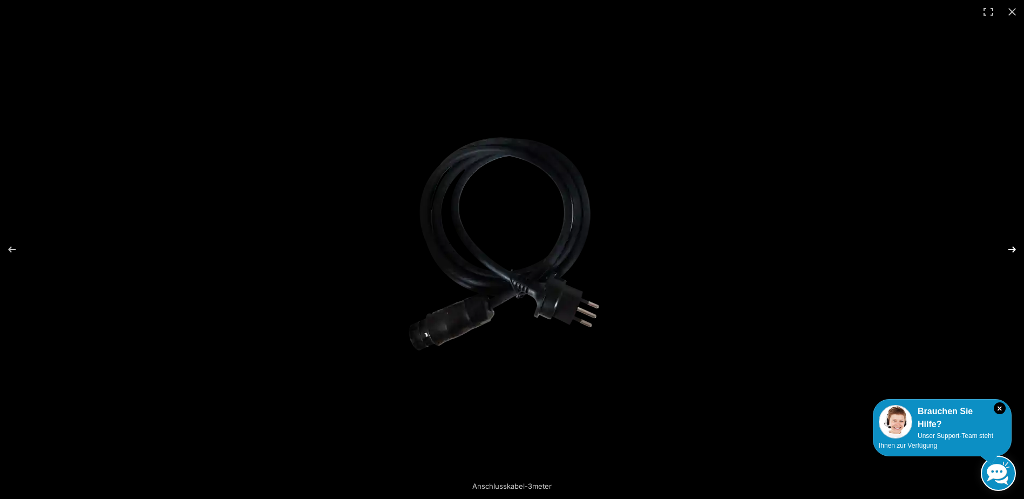
click at [1014, 247] on button "Next (arrow right)" at bounding box center [1005, 249] width 38 height 54
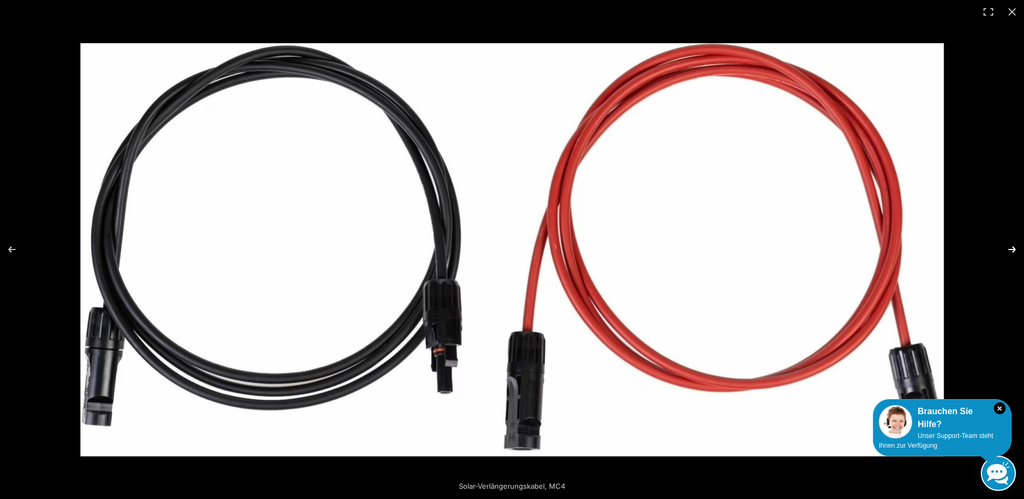
click at [1014, 247] on button "Next (arrow right)" at bounding box center [1005, 249] width 38 height 54
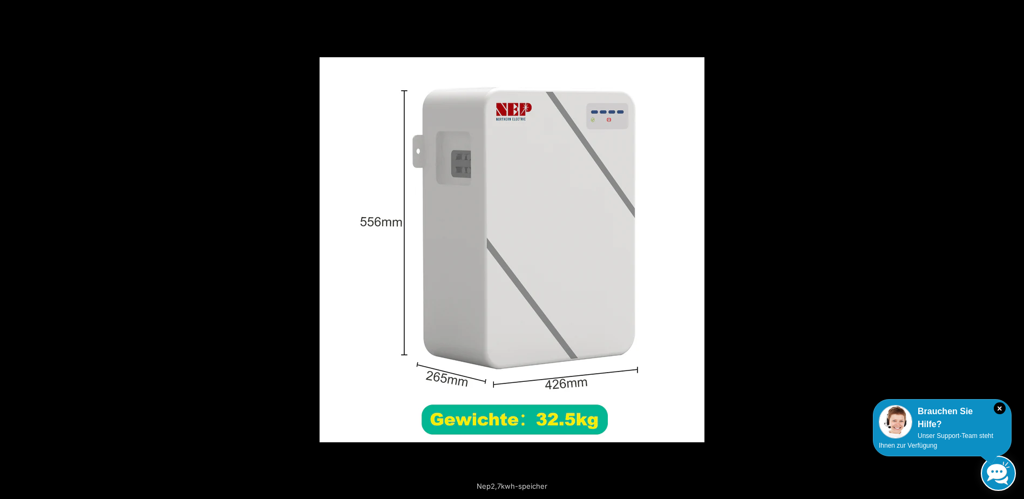
click at [1014, 247] on button "Next (arrow right)" at bounding box center [1005, 249] width 38 height 54
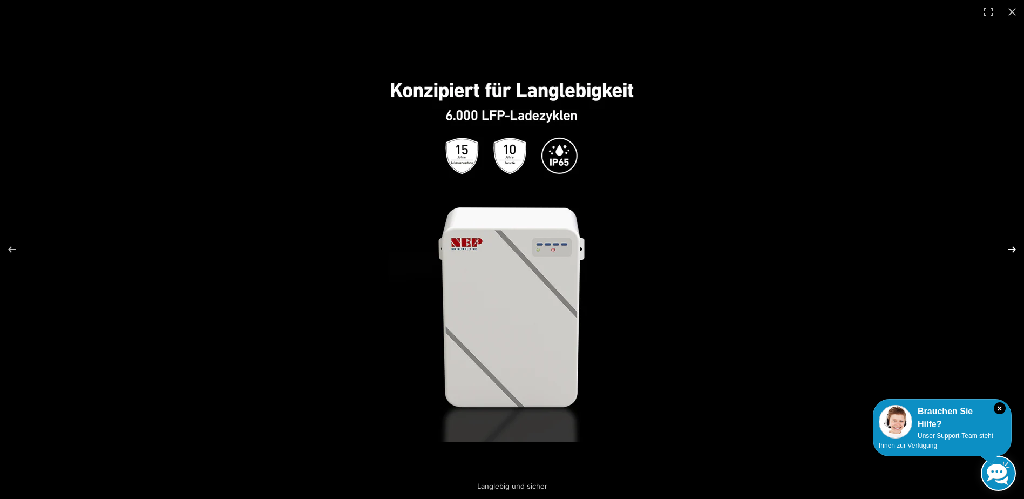
click at [1010, 246] on button "Next (arrow right)" at bounding box center [1005, 249] width 38 height 54
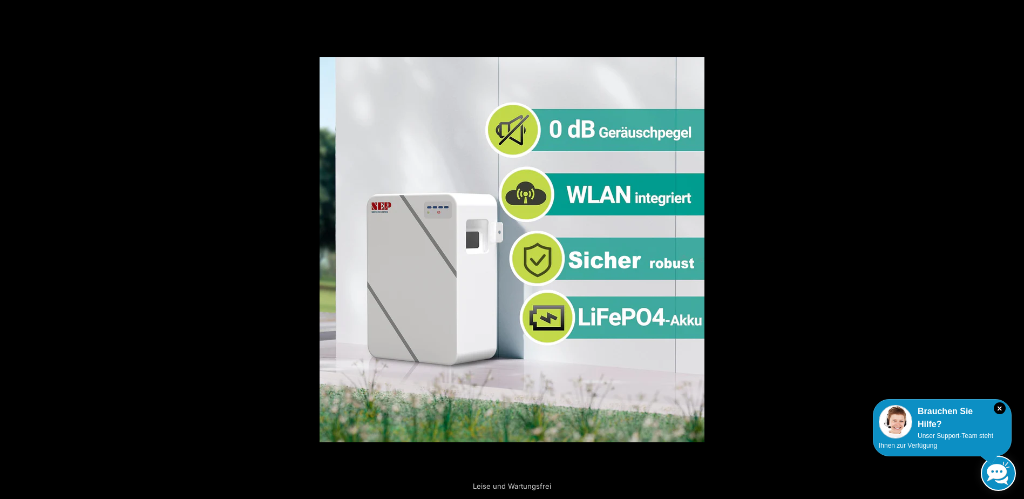
click at [1010, 246] on button "Next (arrow right)" at bounding box center [1005, 249] width 38 height 54
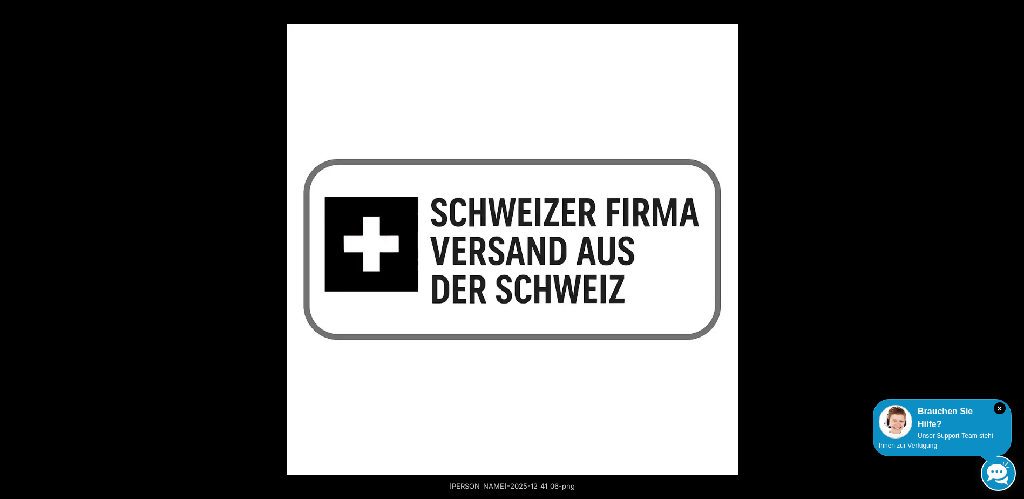
click at [1010, 246] on button "Next (arrow right)" at bounding box center [1005, 249] width 38 height 54
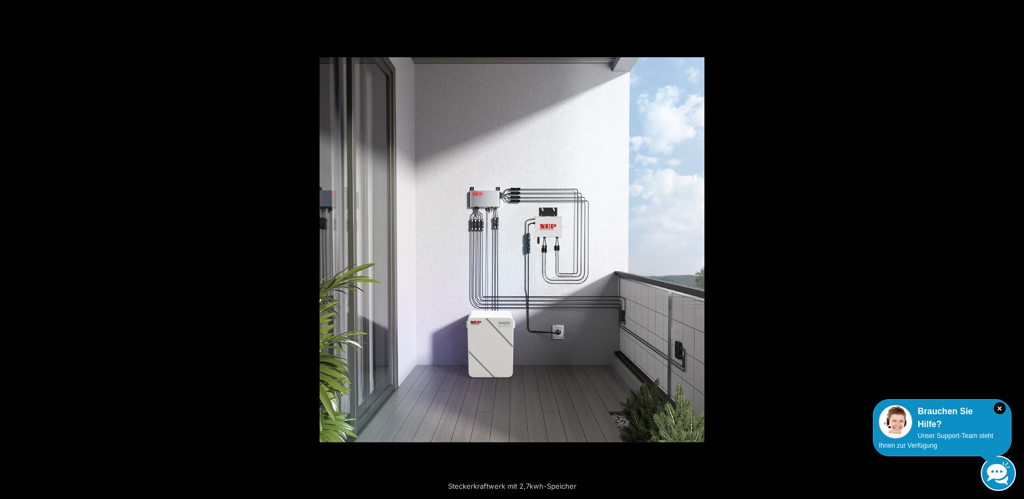
click at [1010, 246] on button "Next (arrow right)" at bounding box center [1005, 249] width 38 height 54
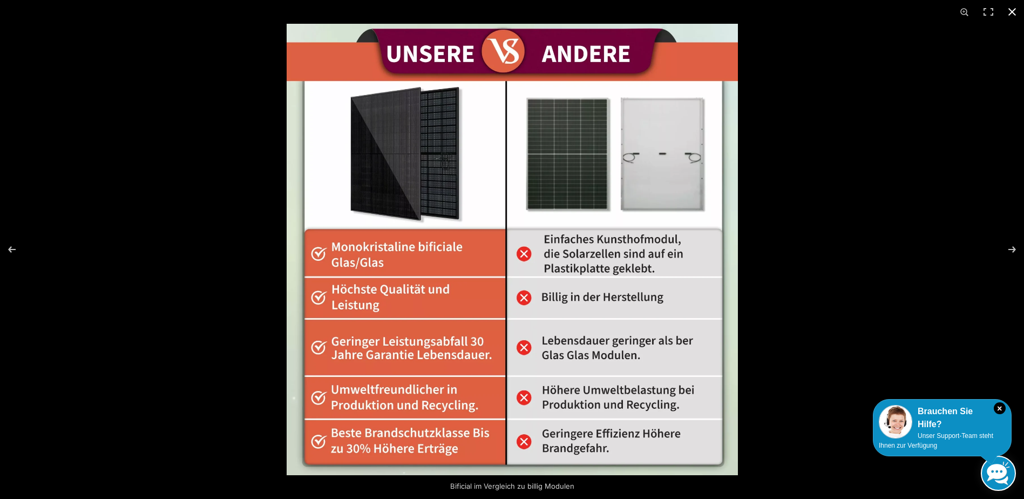
click at [1017, 12] on button "Close (Esc)" at bounding box center [1013, 12] width 24 height 24
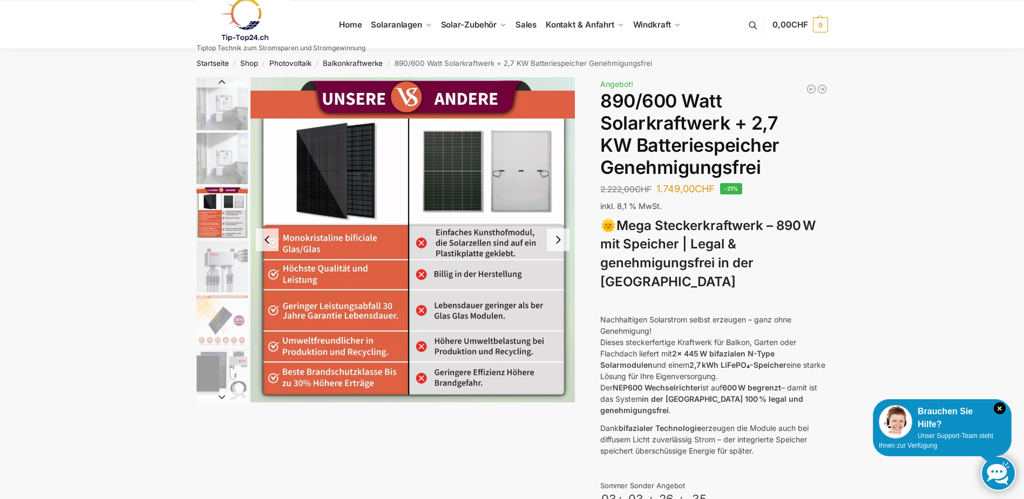
click at [215, 107] on img "1 / 12" at bounding box center [222, 103] width 51 height 53
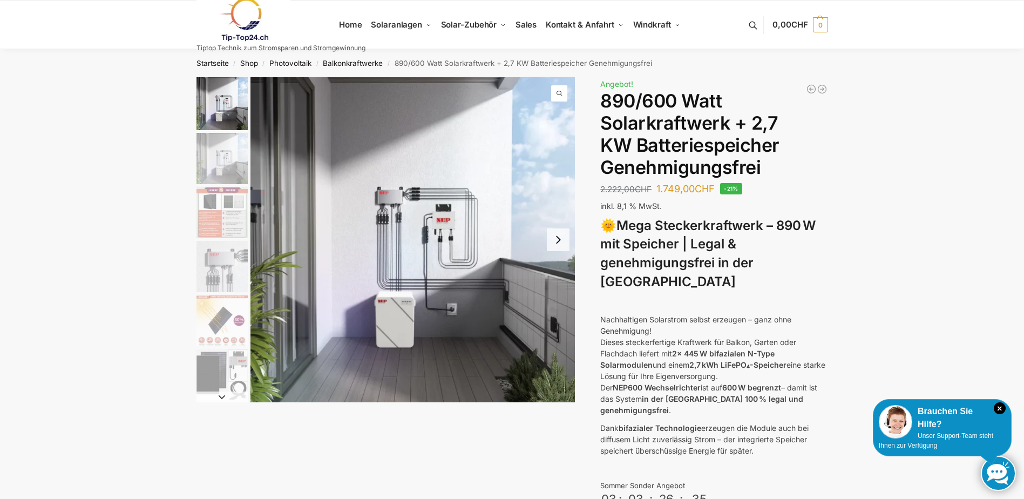
click at [221, 169] on img "2 / 12" at bounding box center [222, 158] width 51 height 51
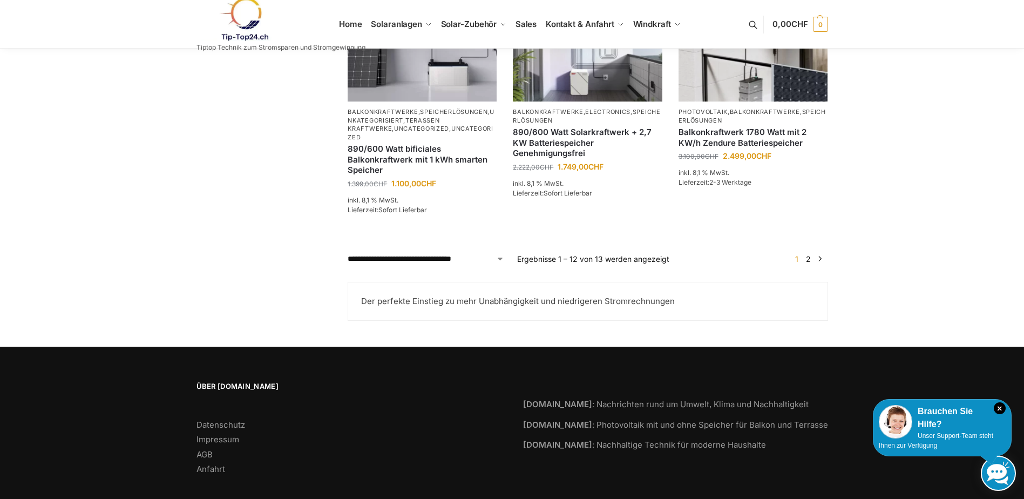
scroll to position [1026, 0]
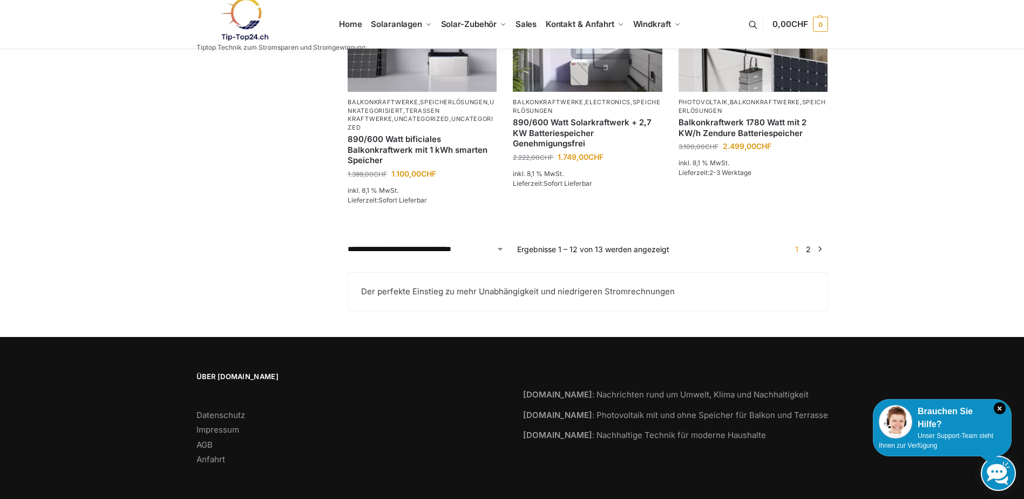
click at [809, 254] on link "2" at bounding box center [808, 249] width 10 height 9
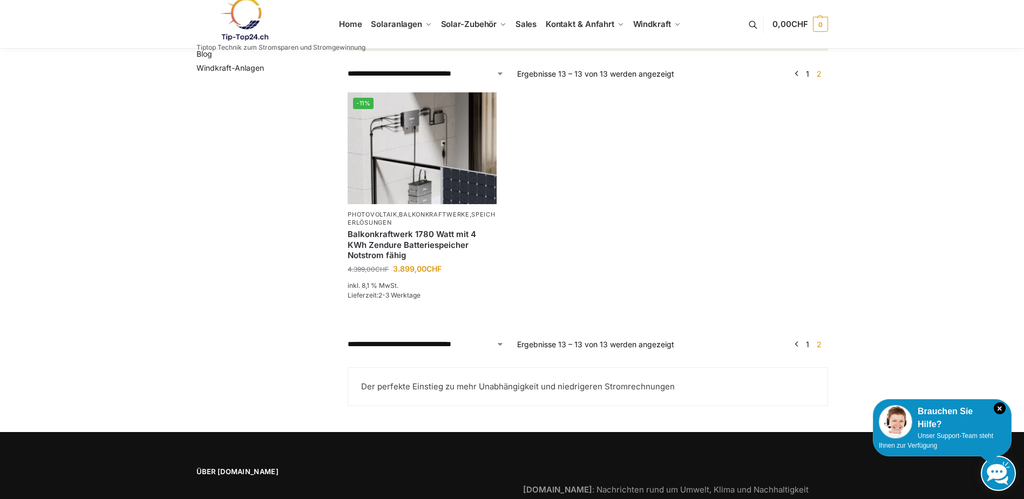
scroll to position [216, 0]
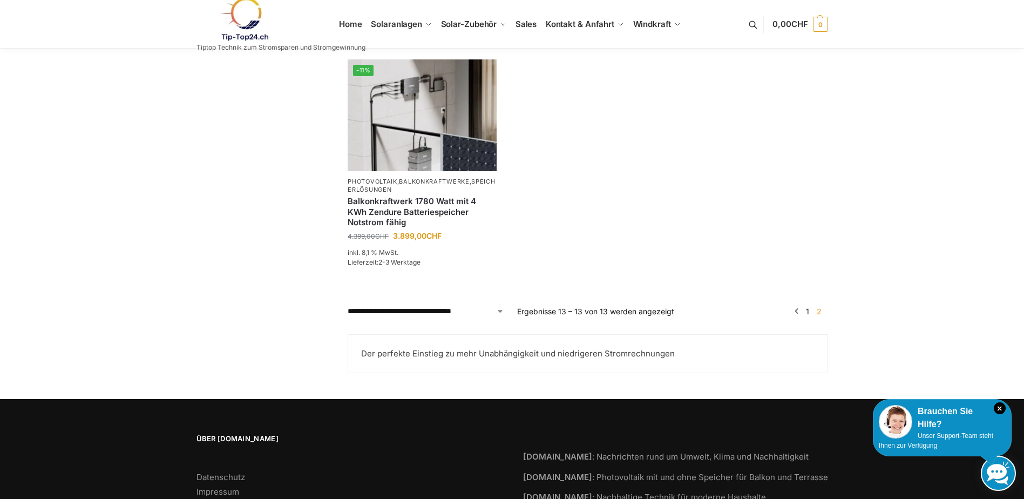
click at [811, 316] on link "1" at bounding box center [807, 311] width 9 height 9
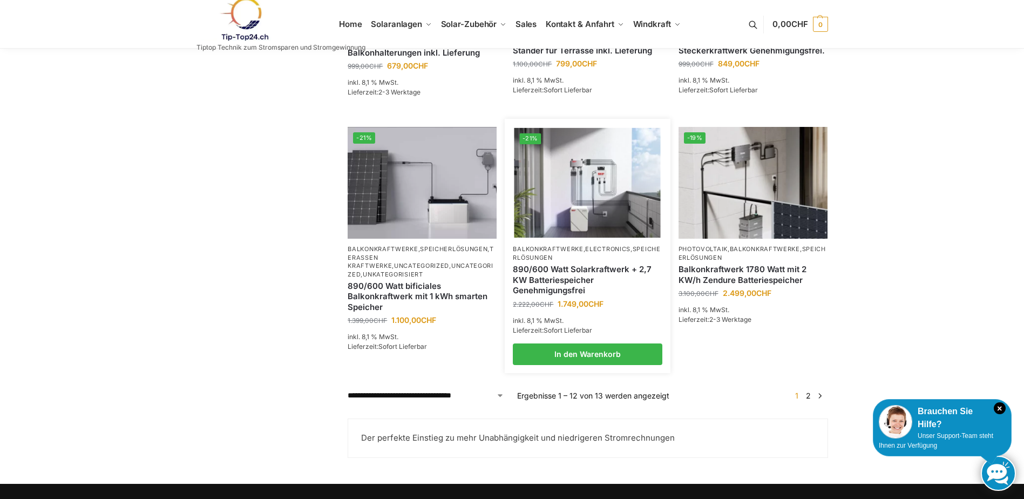
scroll to position [864, 0]
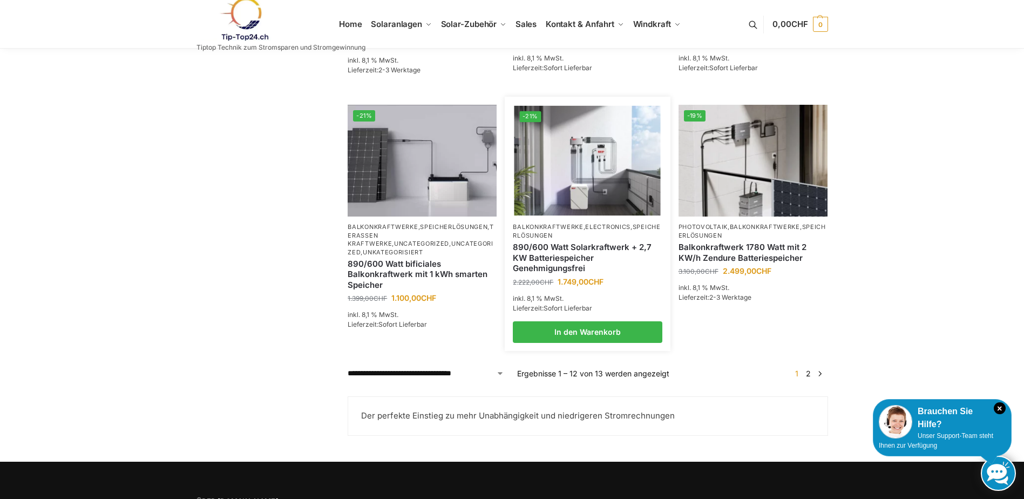
click at [576, 205] on img at bounding box center [588, 161] width 146 height 110
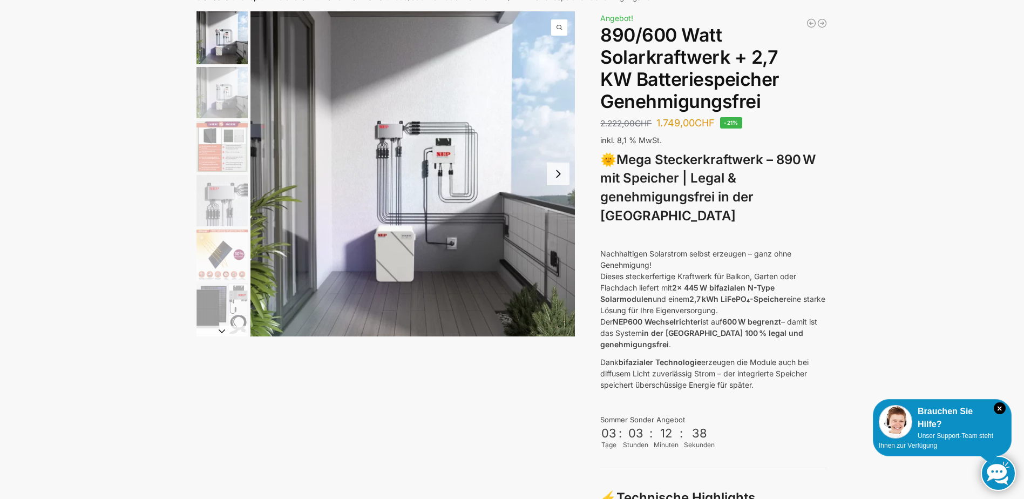
scroll to position [54, 0]
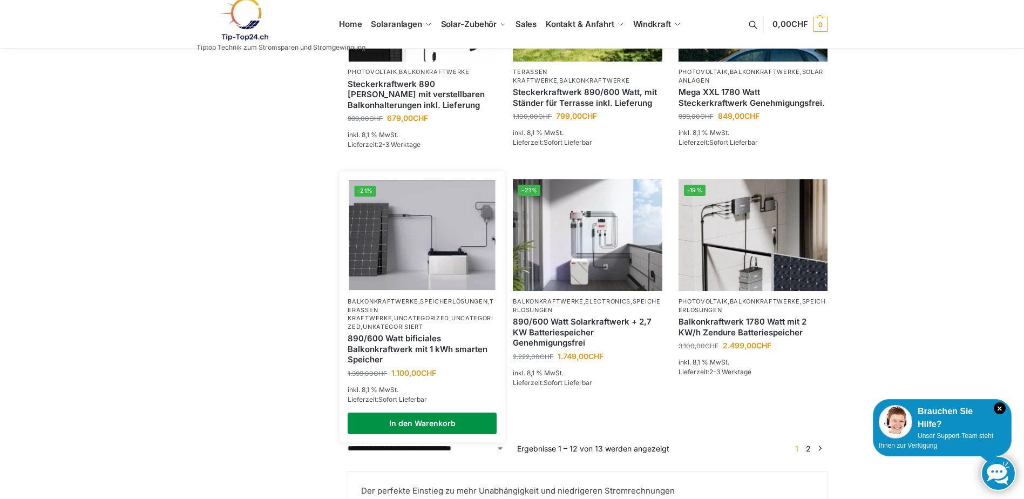
click at [417, 425] on link "In den Warenkorb" at bounding box center [422, 424] width 149 height 22
click at [404, 259] on img at bounding box center [422, 235] width 146 height 110
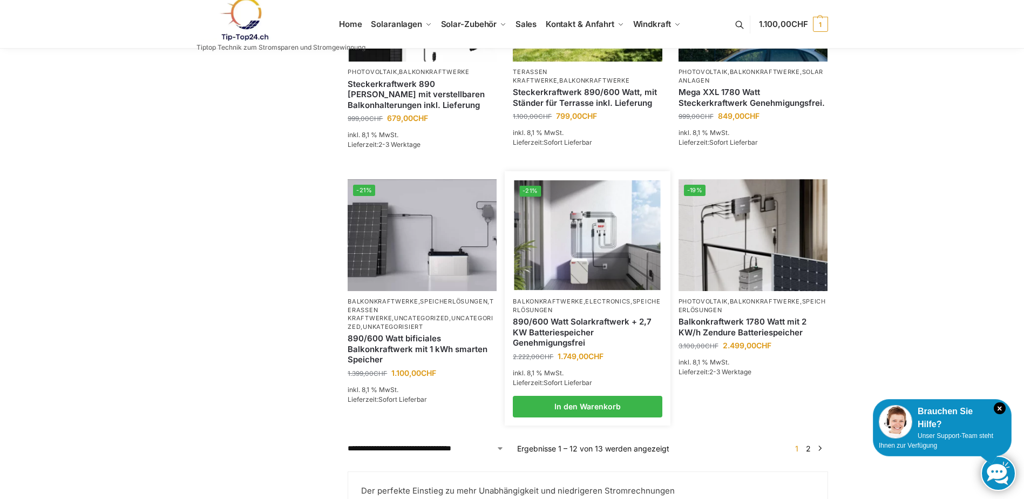
click at [573, 268] on img at bounding box center [588, 235] width 146 height 110
click at [576, 265] on img at bounding box center [588, 235] width 146 height 110
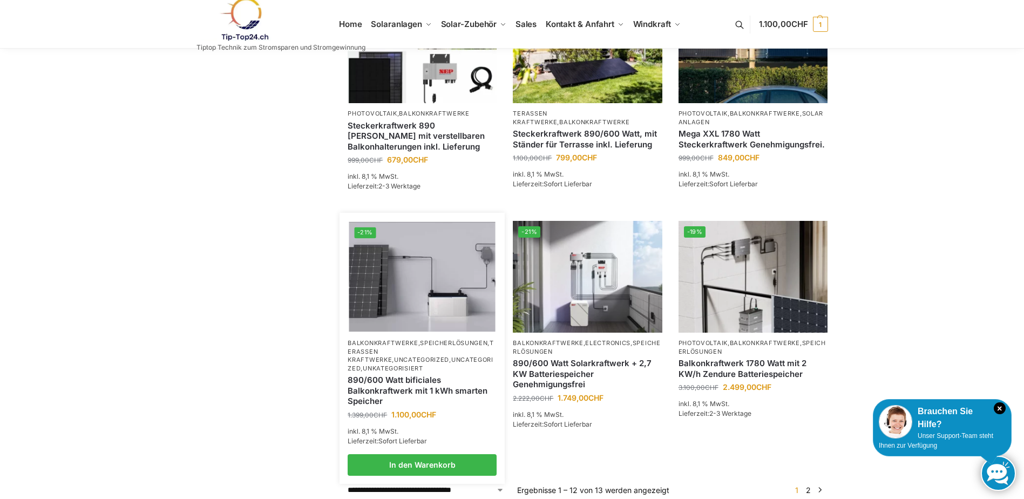
scroll to position [827, 0]
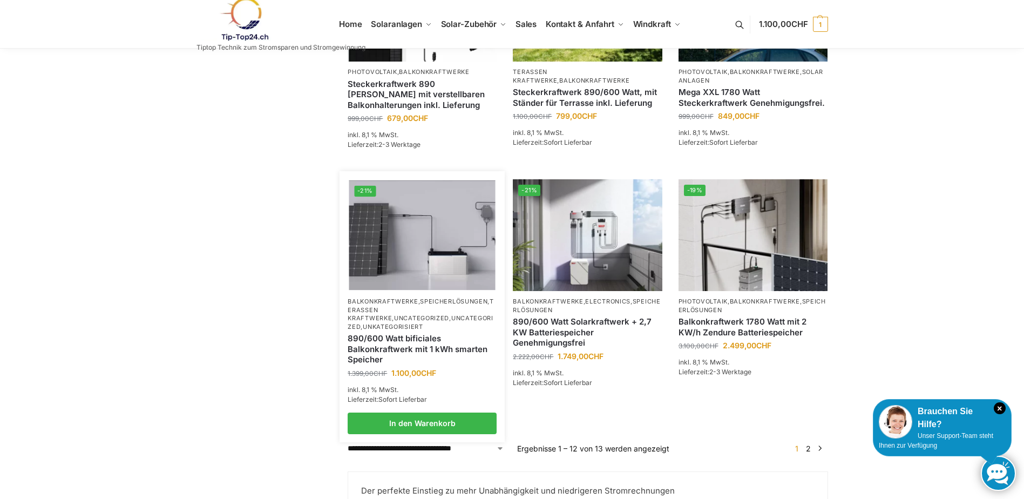
click at [397, 252] on img at bounding box center [422, 235] width 146 height 110
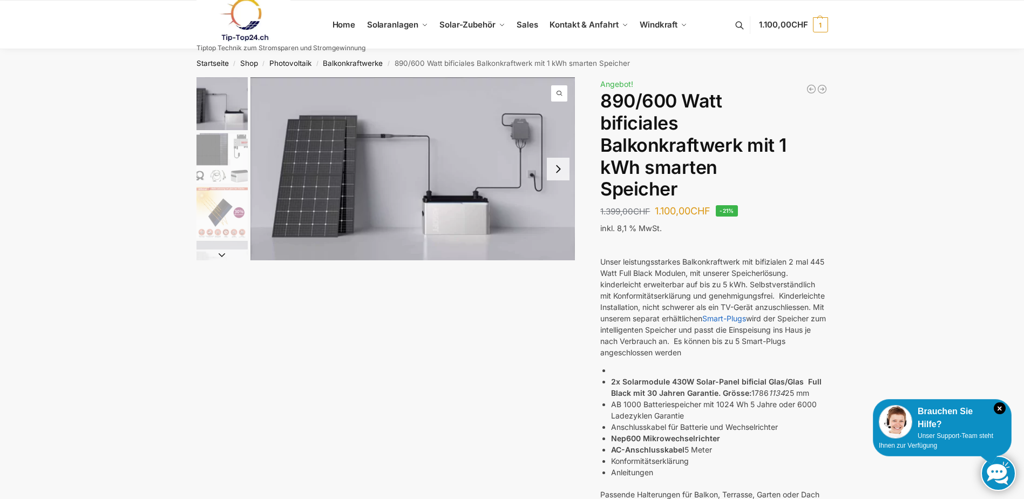
click at [225, 148] on img "2 / 7" at bounding box center [222, 158] width 51 height 51
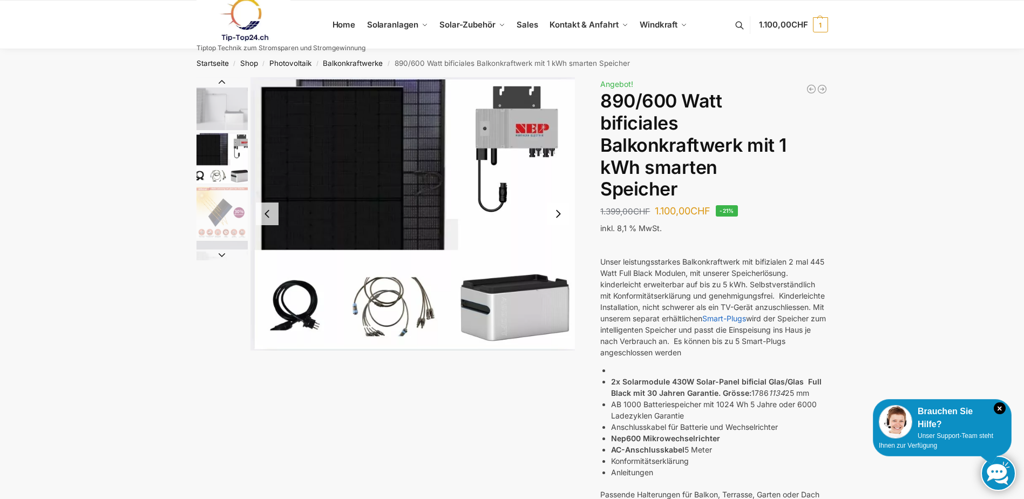
click at [209, 209] on img "3 / 7" at bounding box center [222, 212] width 51 height 51
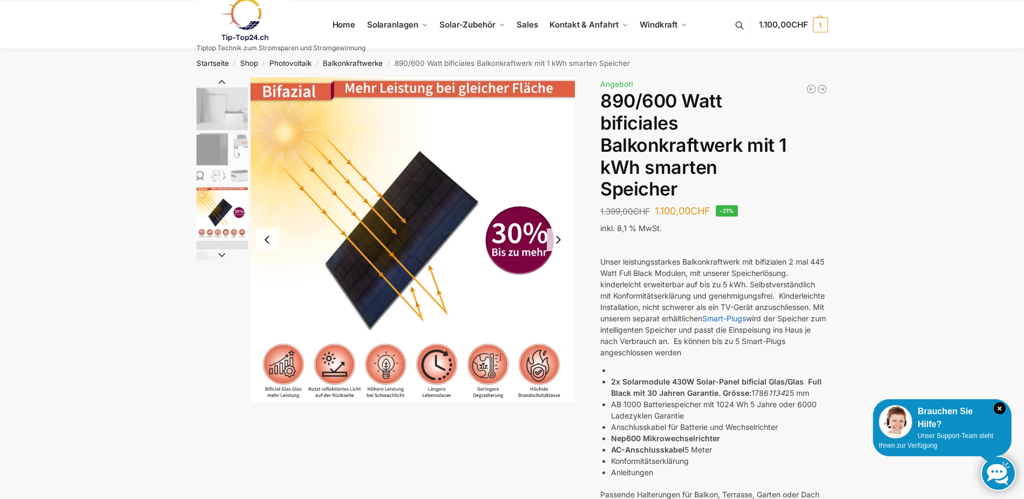
click at [219, 247] on img "4 / 7" at bounding box center [222, 266] width 51 height 51
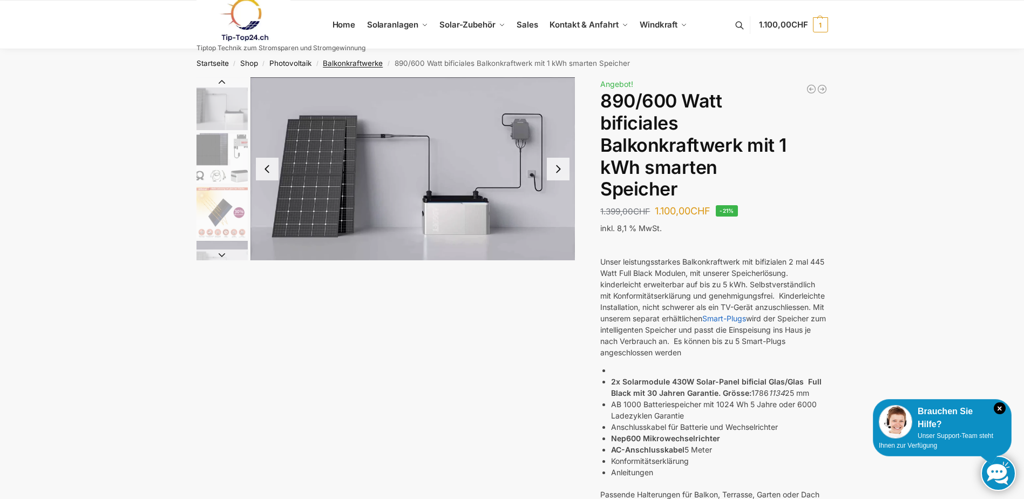
click at [350, 65] on link "Balkonkraftwerke" at bounding box center [353, 63] width 60 height 9
